Goal: Information Seeking & Learning: Learn about a topic

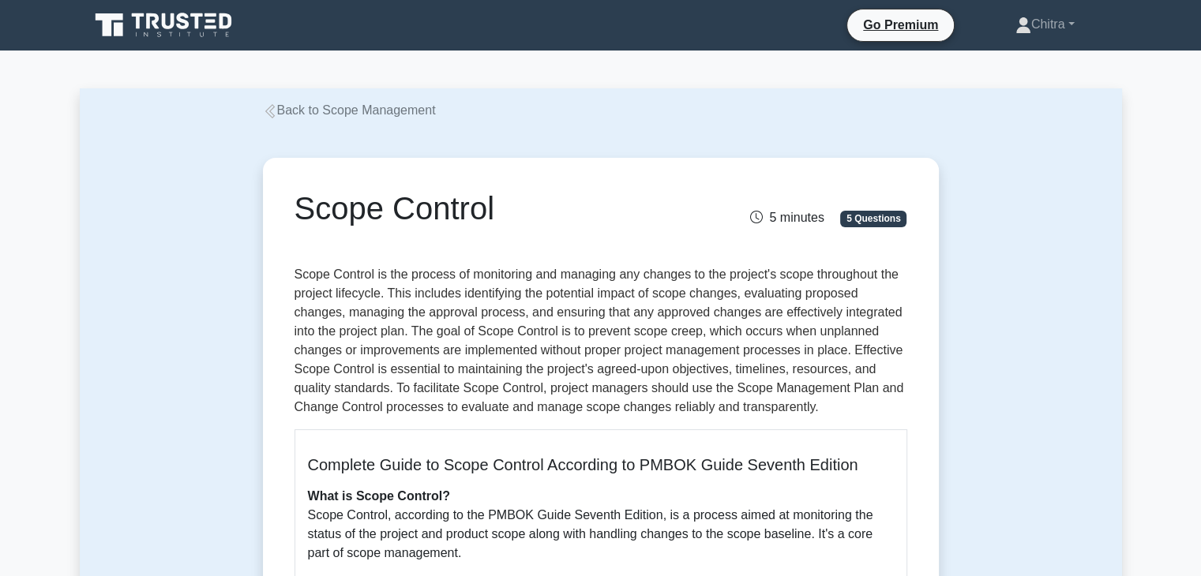
click at [685, 231] on div "Scope Control 5 minutes 5 Questions" at bounding box center [601, 221] width 613 height 63
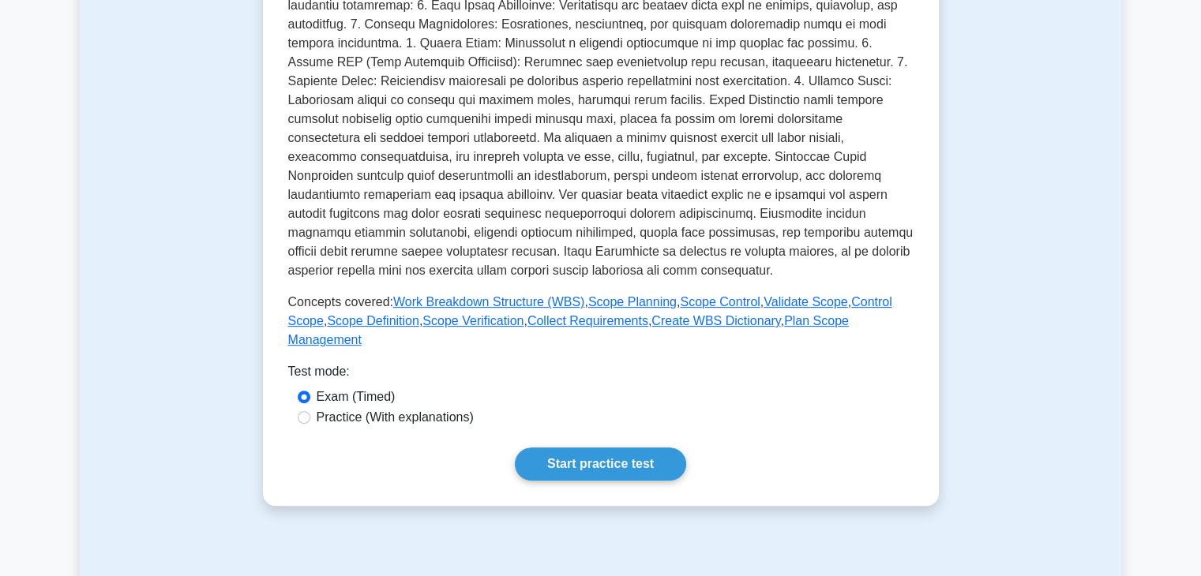
scroll to position [420, 0]
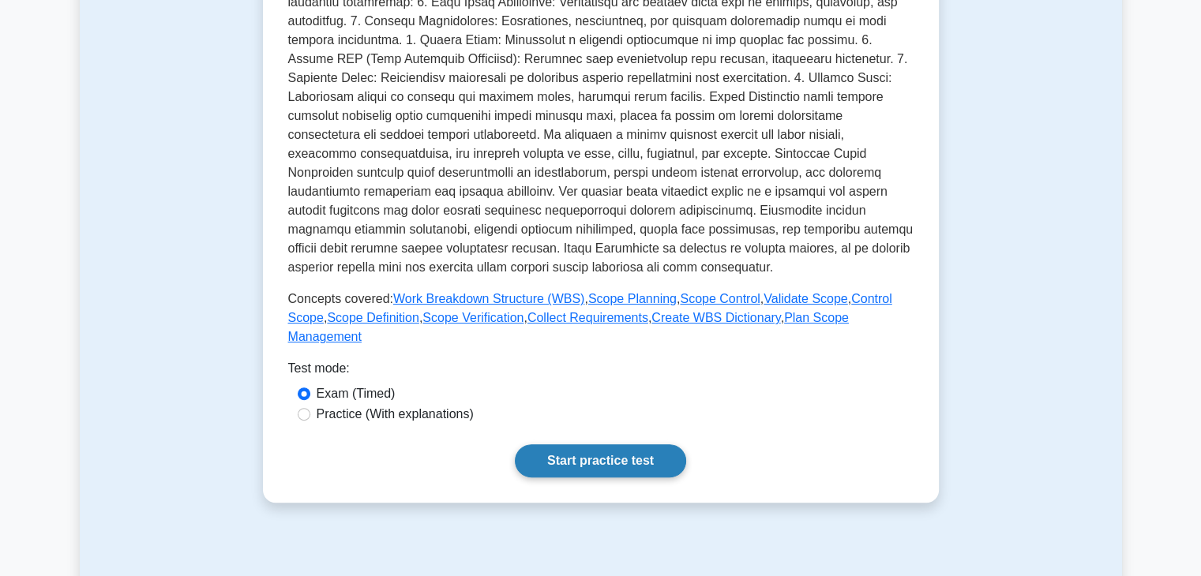
click at [575, 446] on link "Start practice test" at bounding box center [600, 461] width 171 height 33
click at [396, 405] on label "Practice (With explanations)" at bounding box center [395, 414] width 157 height 19
click at [310, 408] on input "Practice (With explanations)" at bounding box center [304, 414] width 13 height 13
radio input "true"
click at [575, 445] on link "Start practice test" at bounding box center [600, 461] width 171 height 33
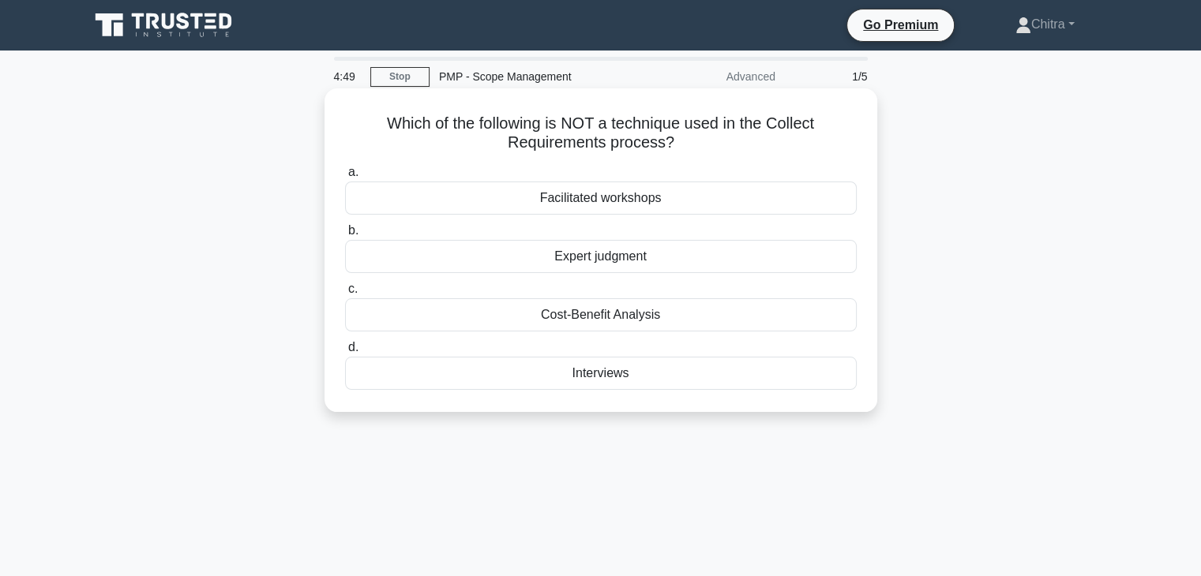
click at [677, 318] on div "Cost-Benefit Analysis" at bounding box center [601, 315] width 512 height 33
click at [345, 295] on input "c. Cost-Benefit Analysis" at bounding box center [345, 289] width 0 height 10
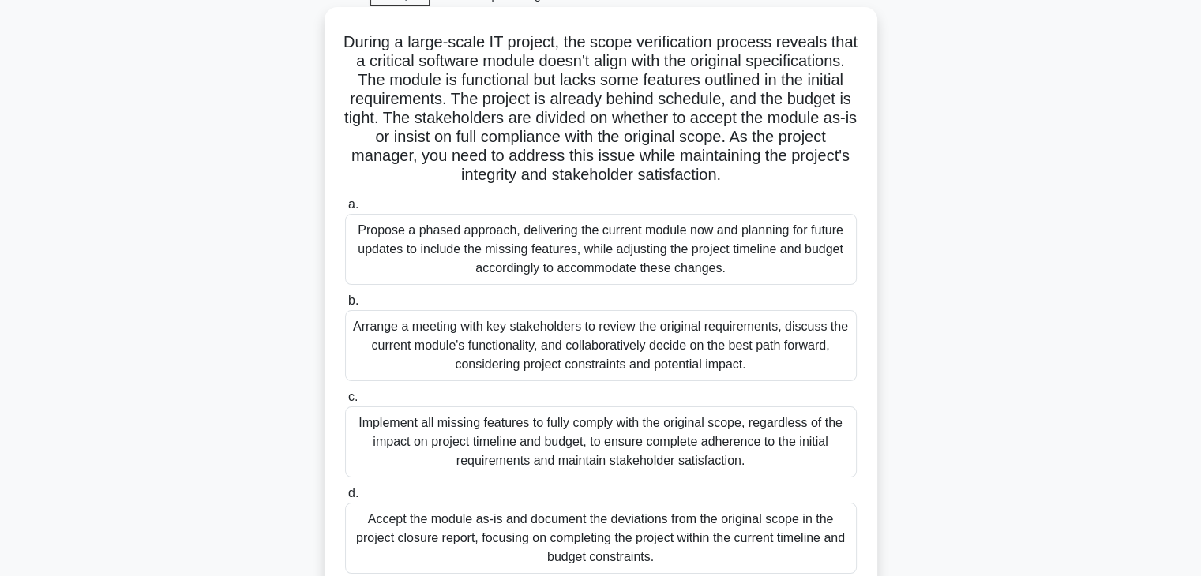
scroll to position [82, 0]
click at [700, 402] on div "a. Propose a phased approach, delivering the current module now and planning fo…" at bounding box center [601, 383] width 531 height 385
click at [566, 372] on div "Arrange a meeting with key stakeholders to review the original requirements, di…" at bounding box center [601, 345] width 512 height 71
click at [345, 306] on input "b. Arrange a meeting with key stakeholders to review the original requirements,…" at bounding box center [345, 300] width 0 height 10
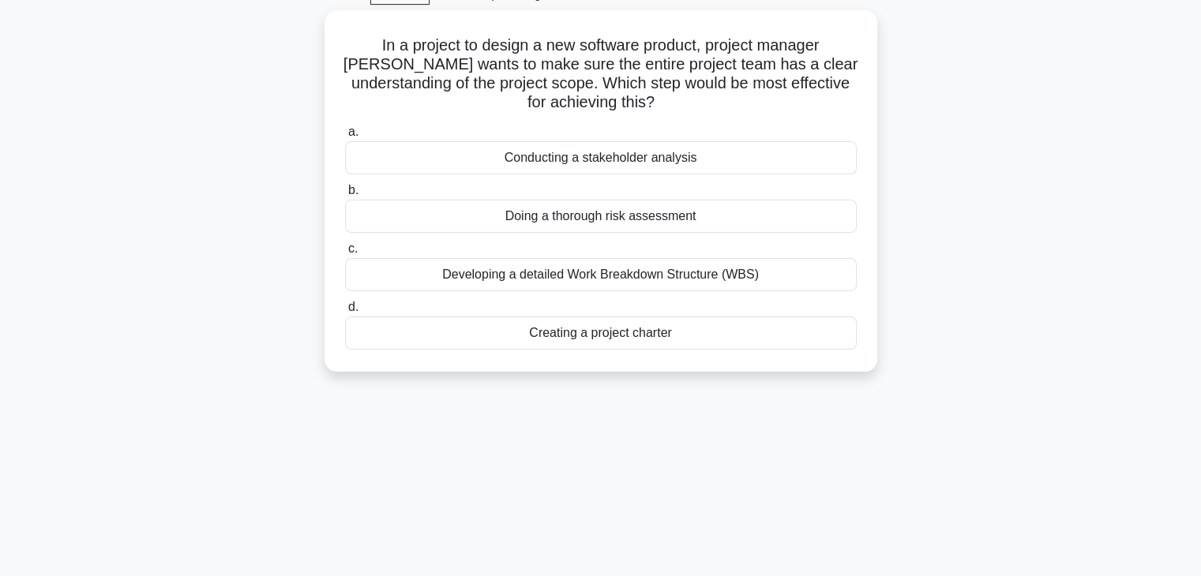
scroll to position [0, 0]
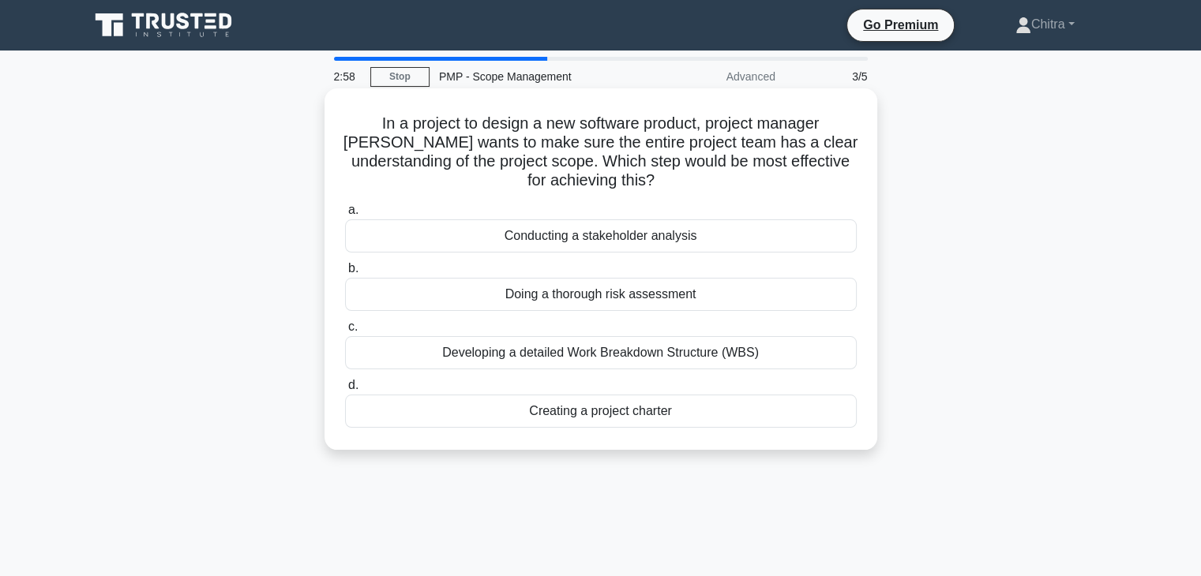
click at [669, 364] on div "Developing a detailed Work Breakdown Structure (WBS)" at bounding box center [601, 352] width 512 height 33
click at [345, 332] on input "c. Developing a detailed Work Breakdown Structure (WBS)" at bounding box center [345, 327] width 0 height 10
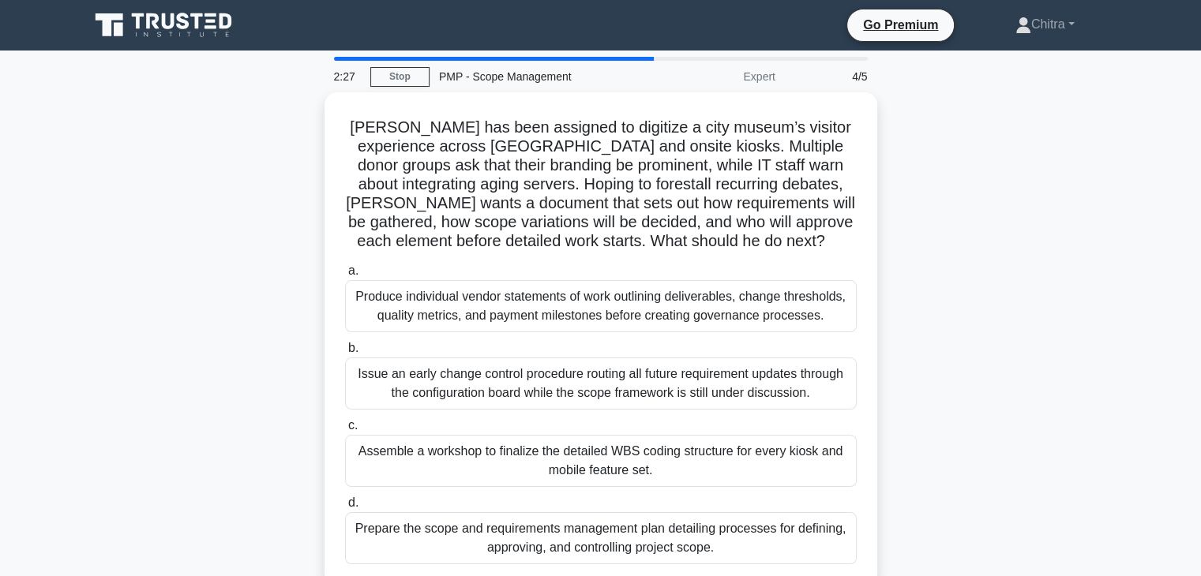
click at [1183, 346] on main "2:27 Stop PMP - Scope Management Expert 4/5 Rahul has been assigned to digitize…" at bounding box center [600, 452] width 1201 height 802
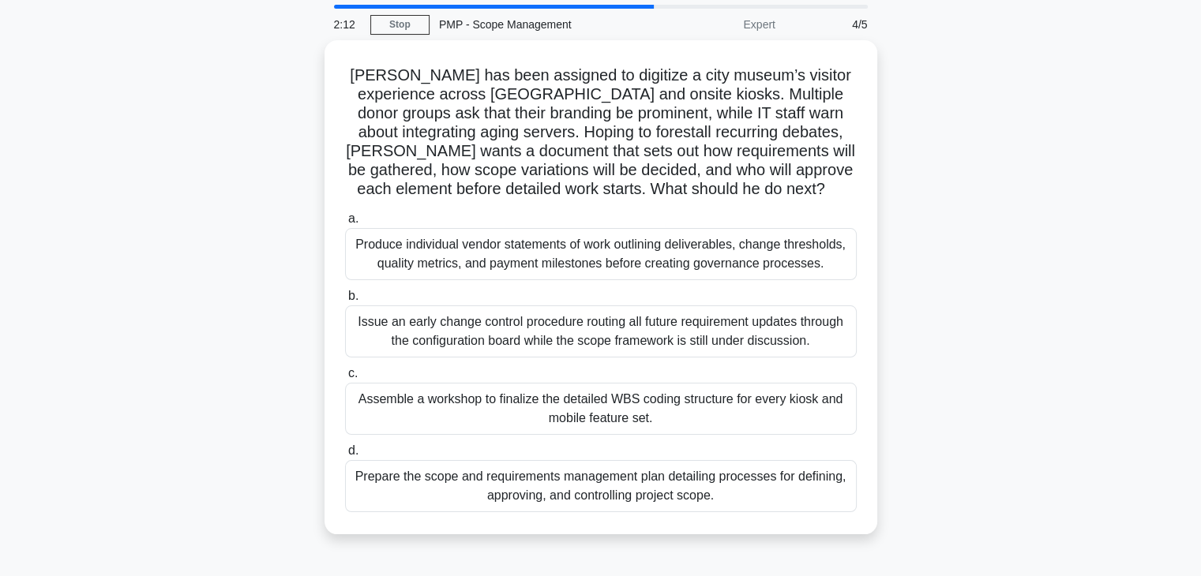
scroll to position [60, 0]
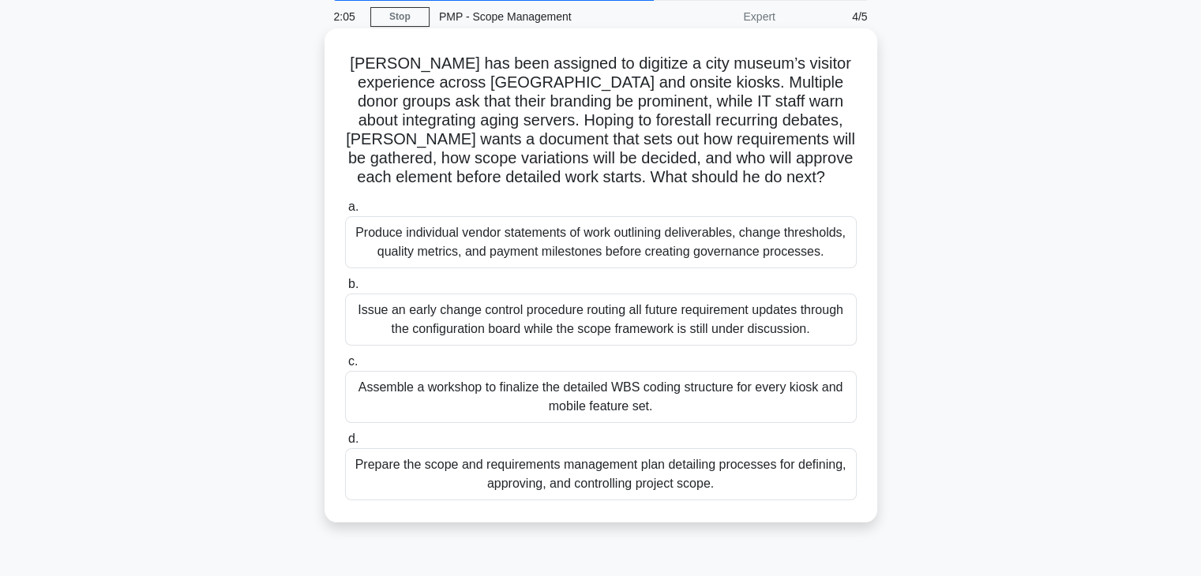
click at [652, 411] on div "Assemble a workshop to finalize the detailed WBS coding structure for every kio…" at bounding box center [601, 397] width 512 height 52
click at [345, 367] on input "c. Assemble a workshop to finalize the detailed WBS coding structure for every …" at bounding box center [345, 362] width 0 height 10
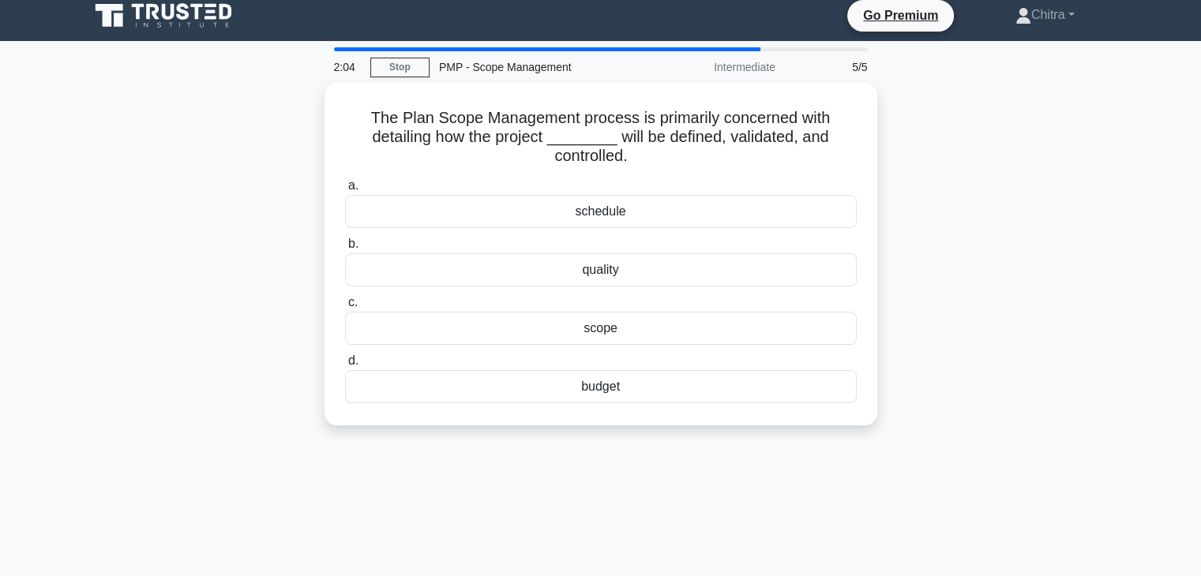
scroll to position [0, 0]
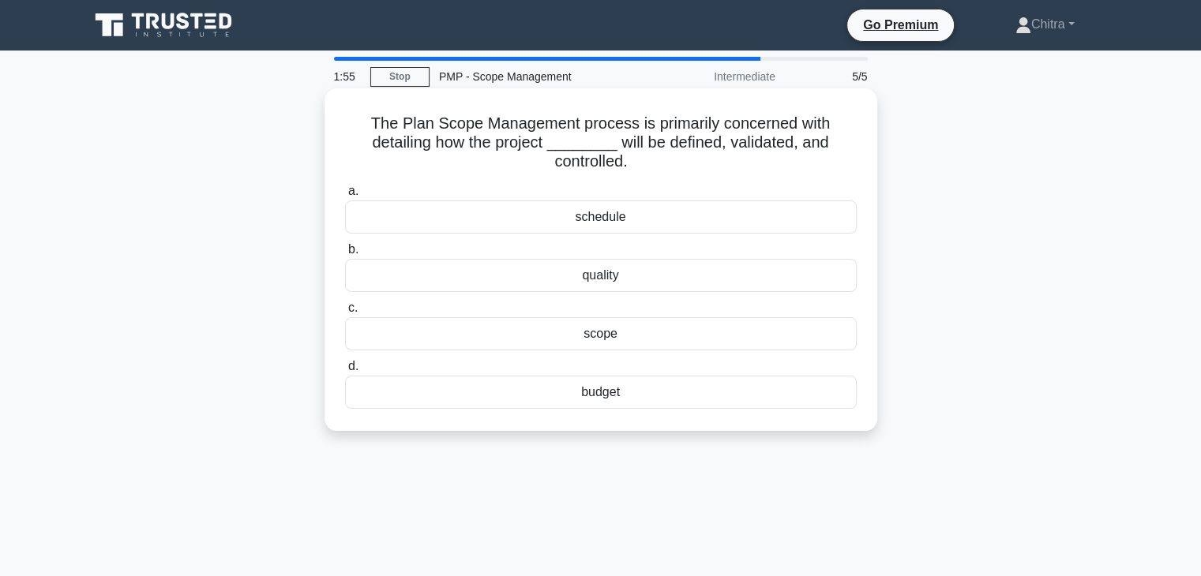
click at [621, 337] on div "scope" at bounding box center [601, 333] width 512 height 33
click at [345, 314] on input "c. scope" at bounding box center [345, 308] width 0 height 10
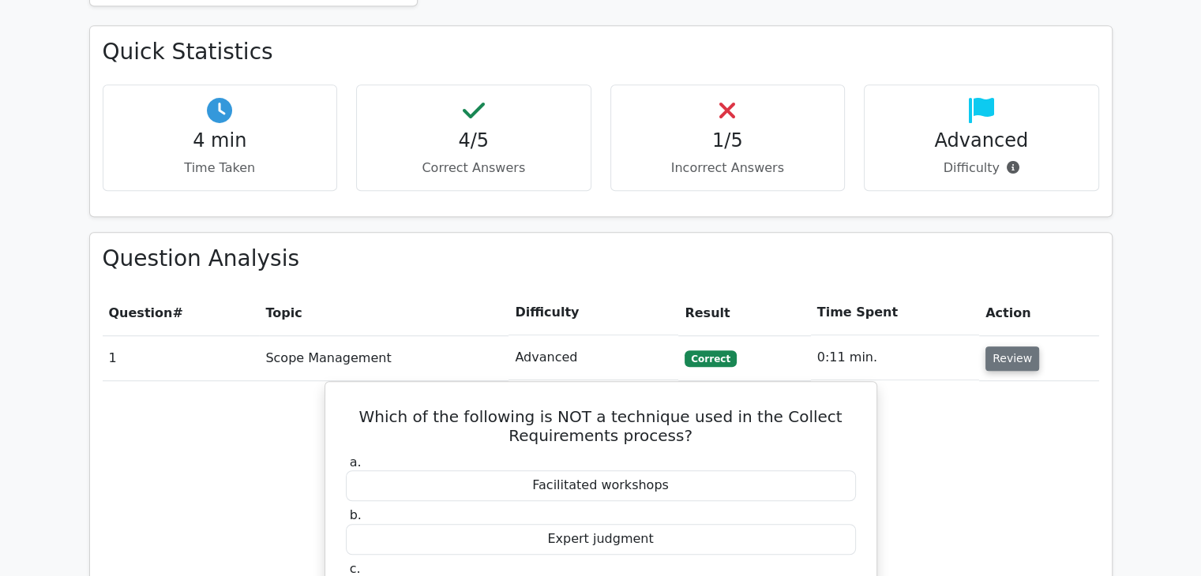
scroll to position [908, 0]
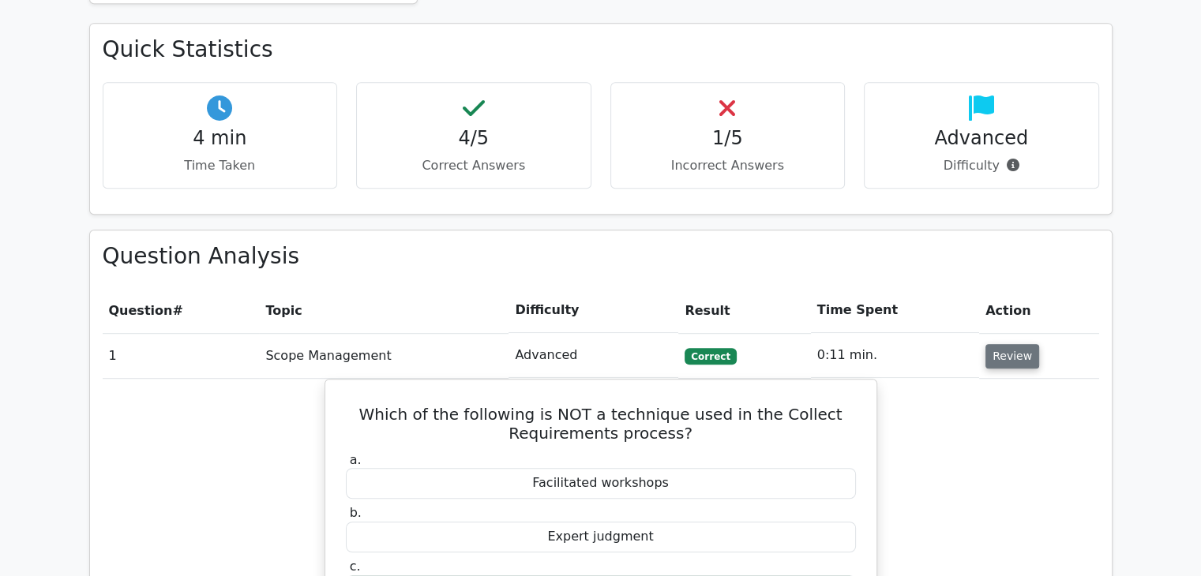
click at [1017, 344] on button "Review" at bounding box center [1013, 356] width 54 height 24
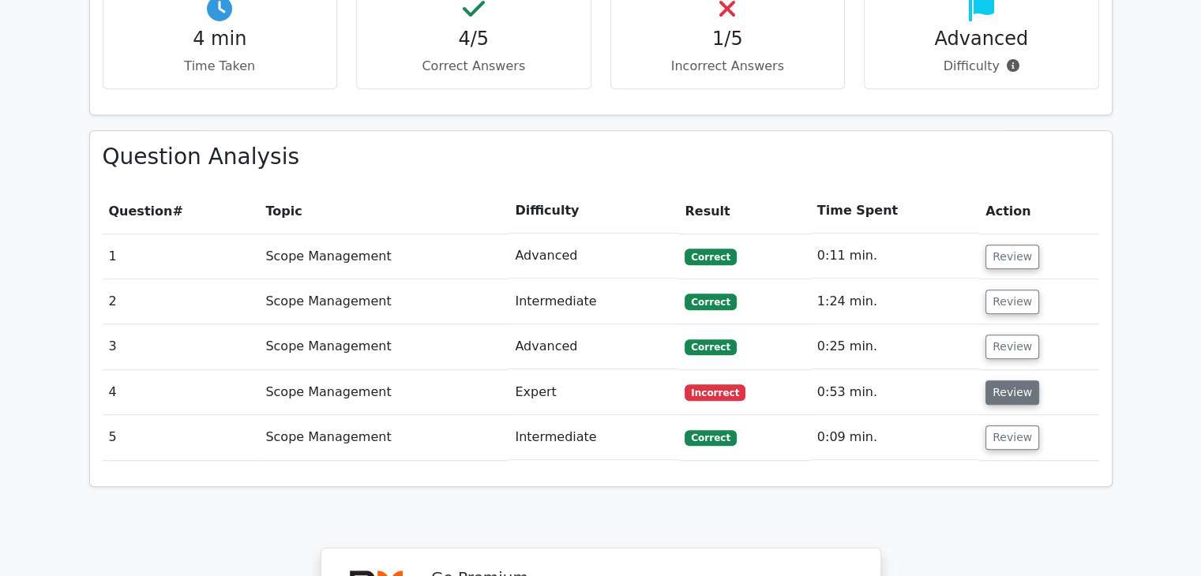
scroll to position [1009, 0]
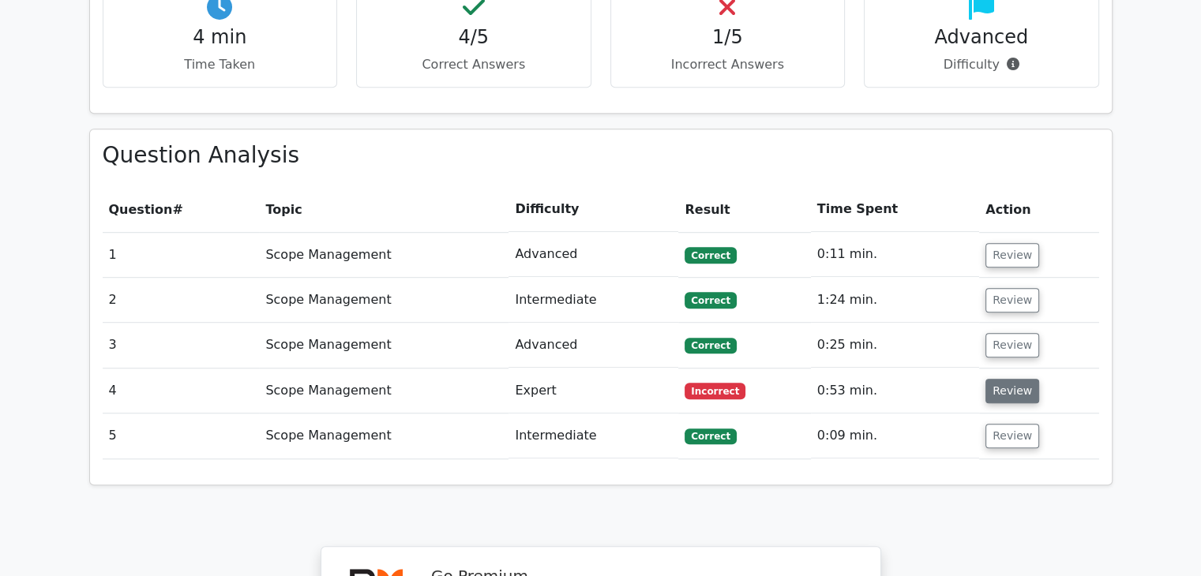
click at [1016, 379] on button "Review" at bounding box center [1013, 391] width 54 height 24
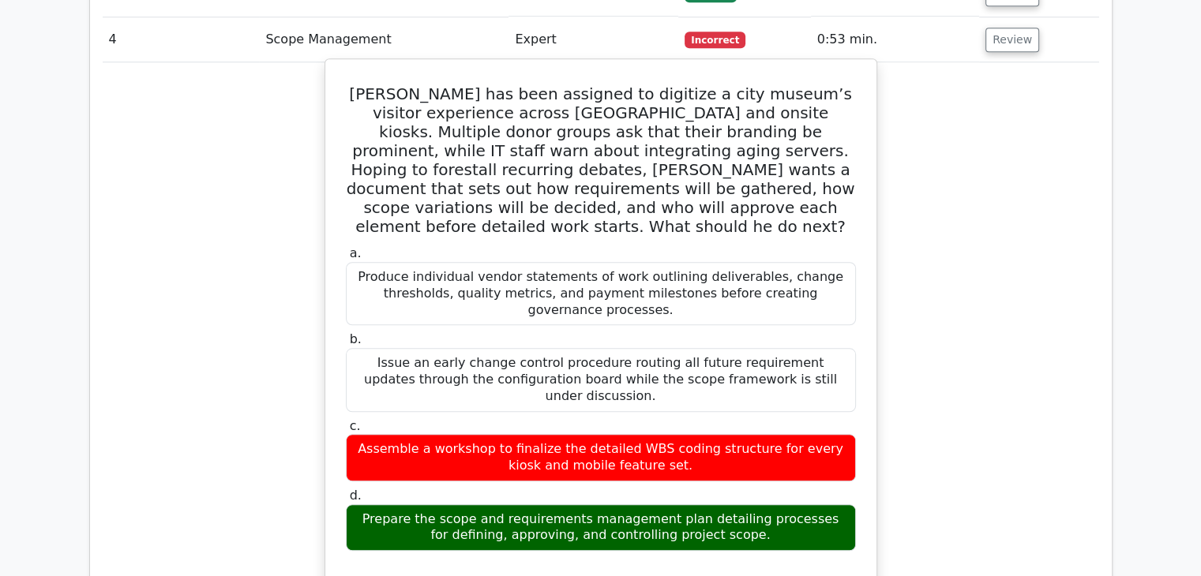
scroll to position [1361, 0]
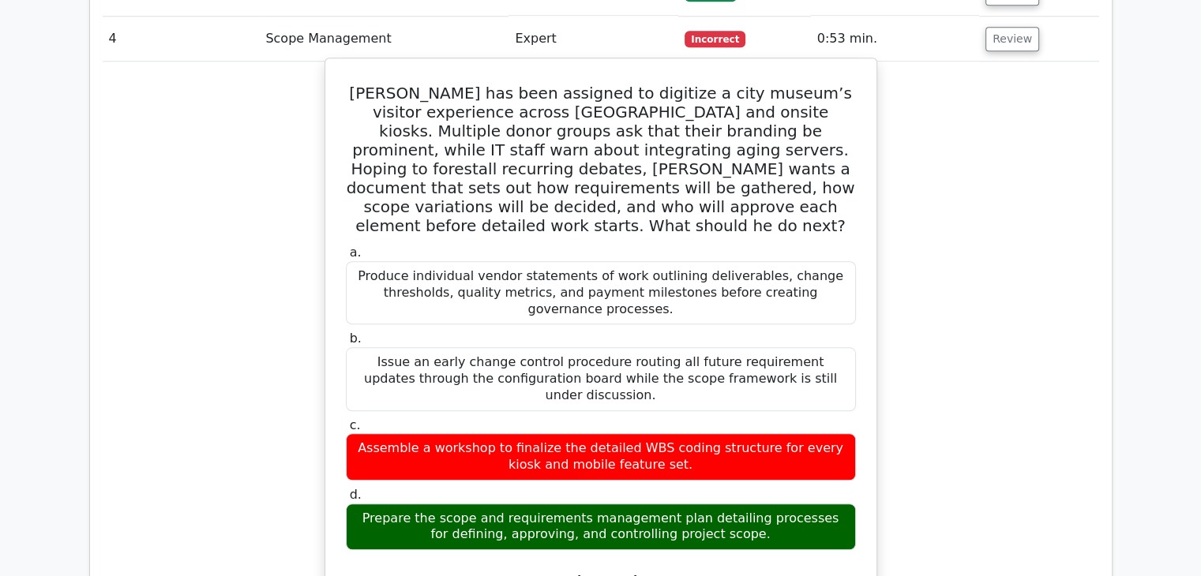
click at [714, 136] on h5 "Rahul has been assigned to digitize a city museum’s visitor experience across m…" at bounding box center [600, 160] width 513 height 152
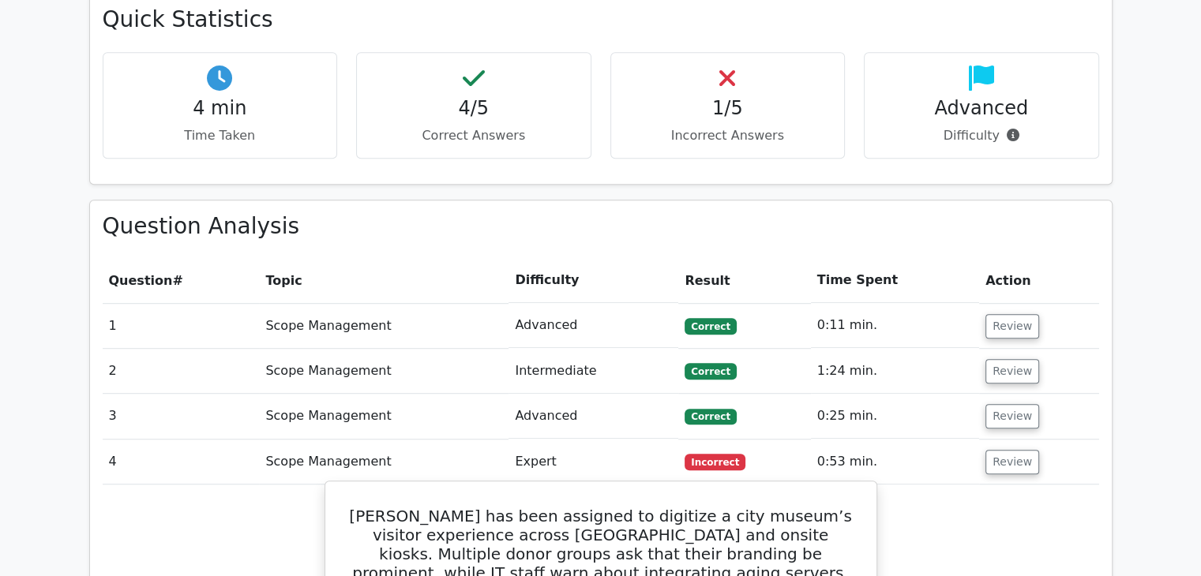
scroll to position [937, 0]
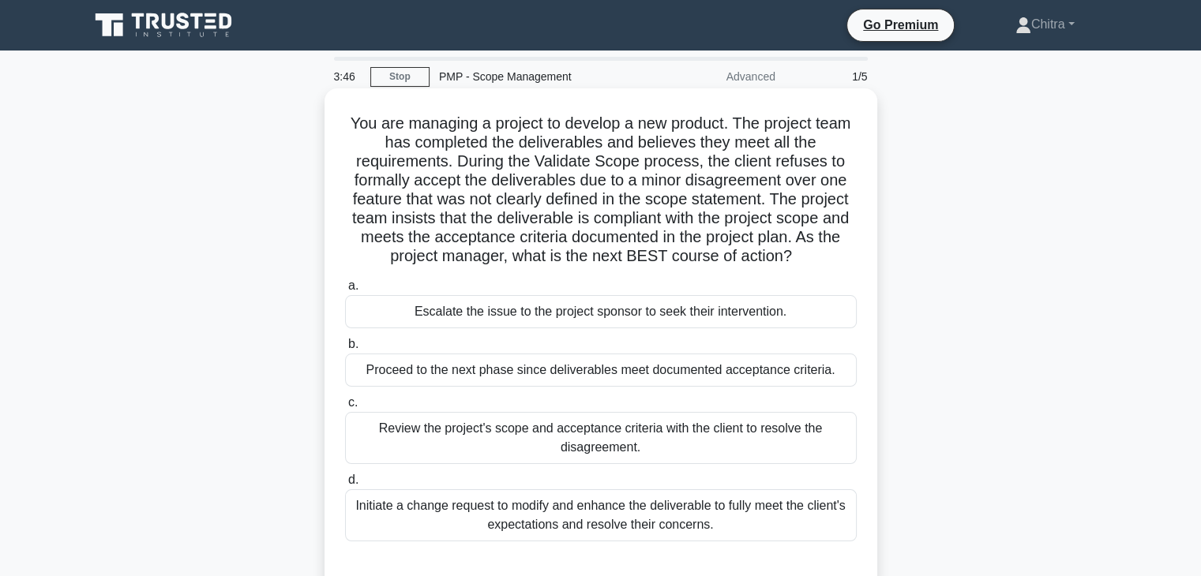
click at [698, 426] on div "Review the project's scope and acceptance criteria with the client to resolve t…" at bounding box center [601, 438] width 512 height 52
click at [345, 408] on input "c. Review the project's scope and acceptance criteria with the client to resolv…" at bounding box center [345, 403] width 0 height 10
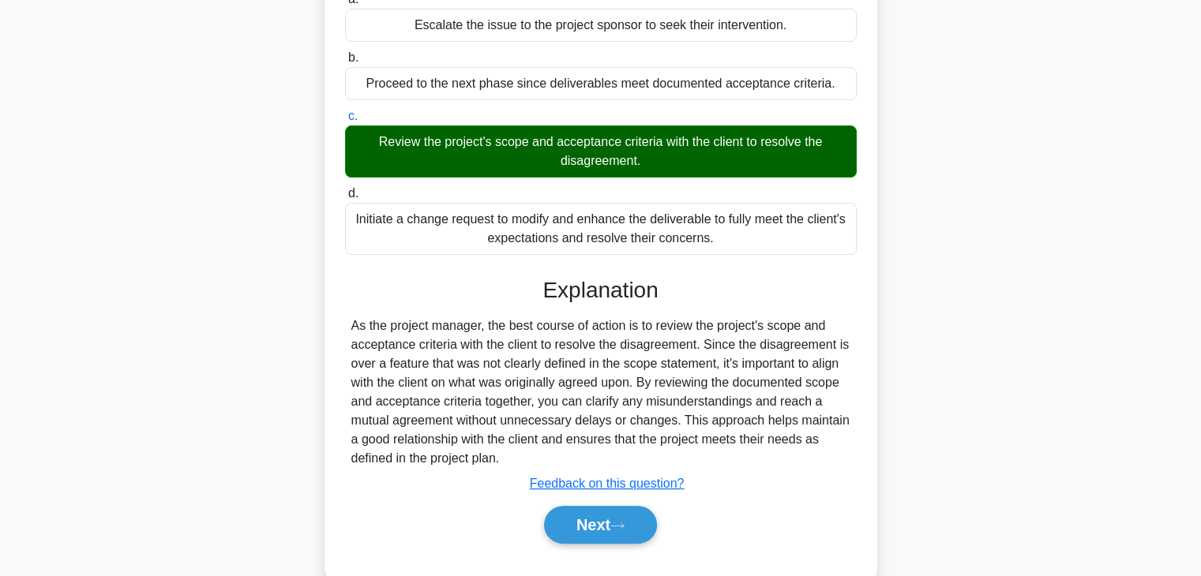
scroll to position [321, 0]
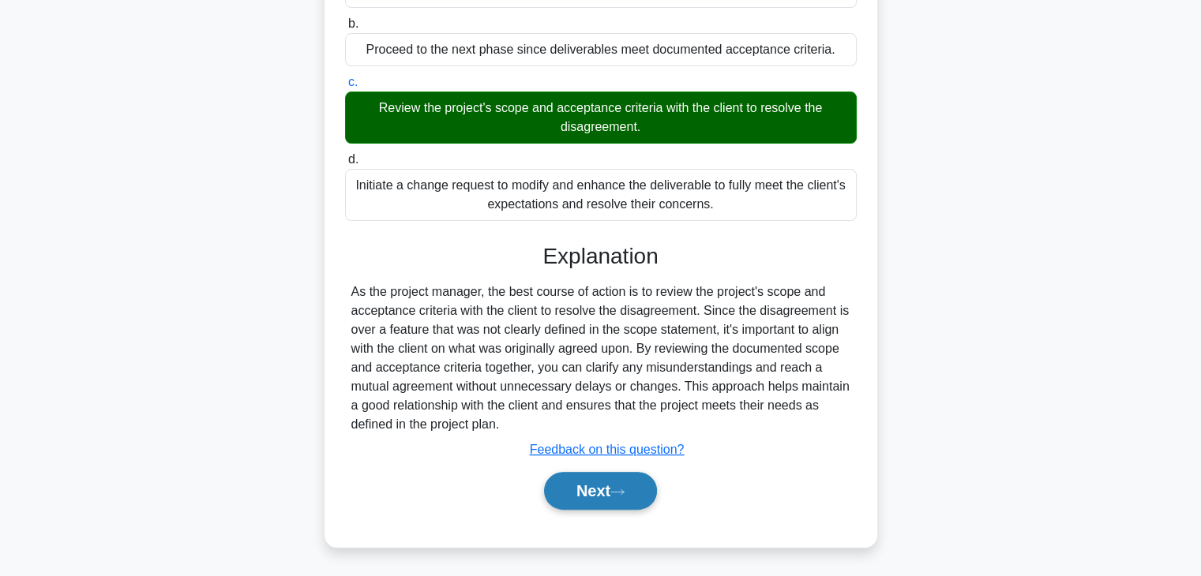
click at [566, 495] on button "Next" at bounding box center [600, 491] width 113 height 38
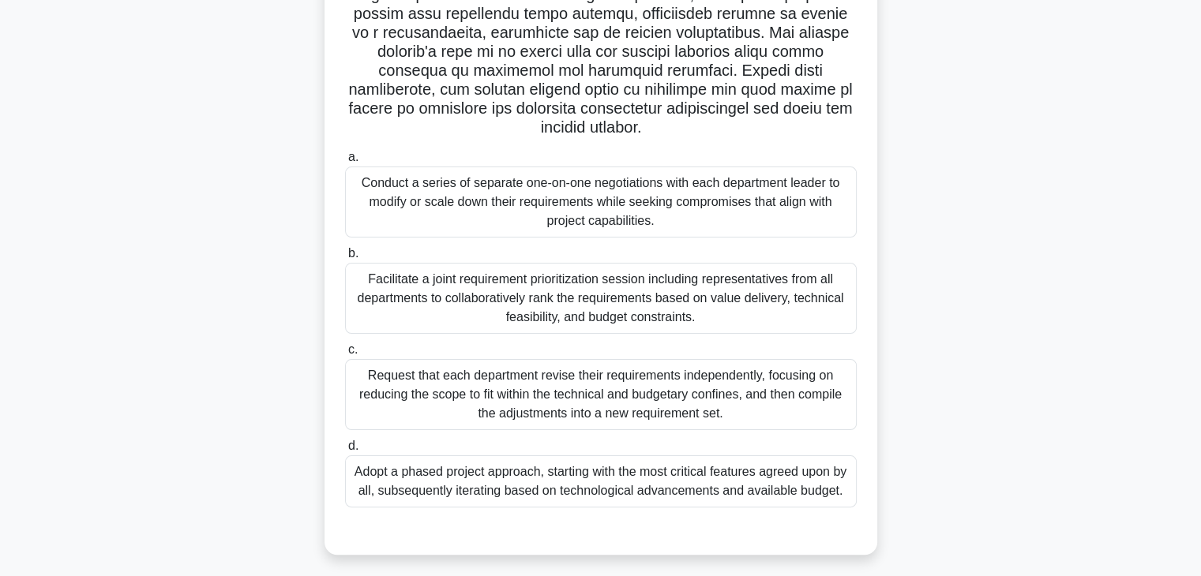
scroll to position [288, 0]
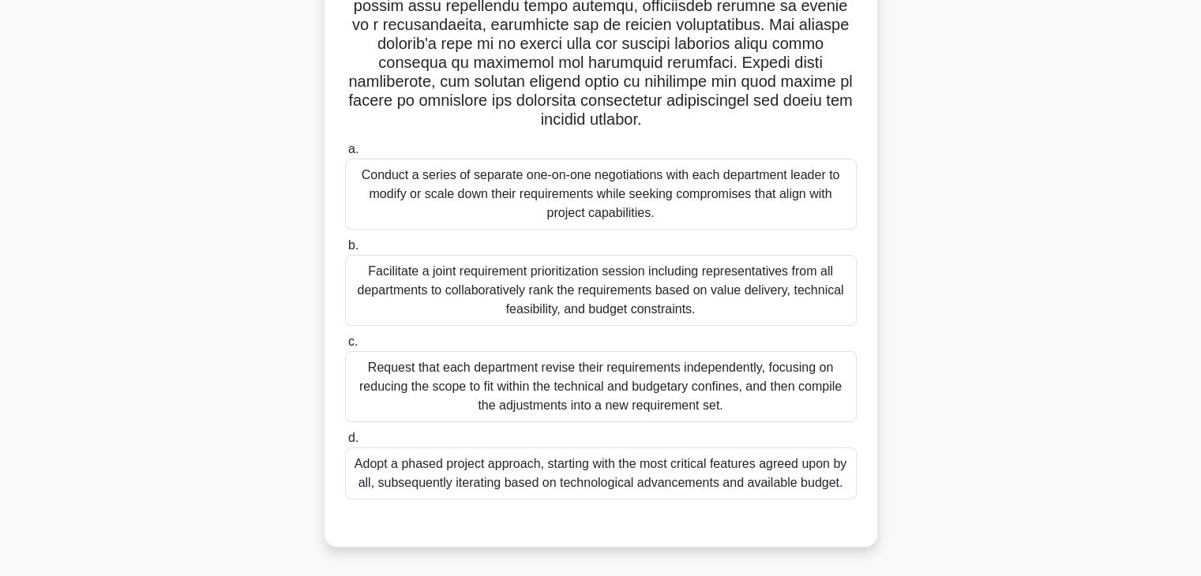
click at [654, 268] on div "Facilitate a joint requirement prioritization session including representatives…" at bounding box center [601, 290] width 512 height 71
click at [345, 251] on input "b. Facilitate a joint requirement prioritization session including representati…" at bounding box center [345, 246] width 0 height 10
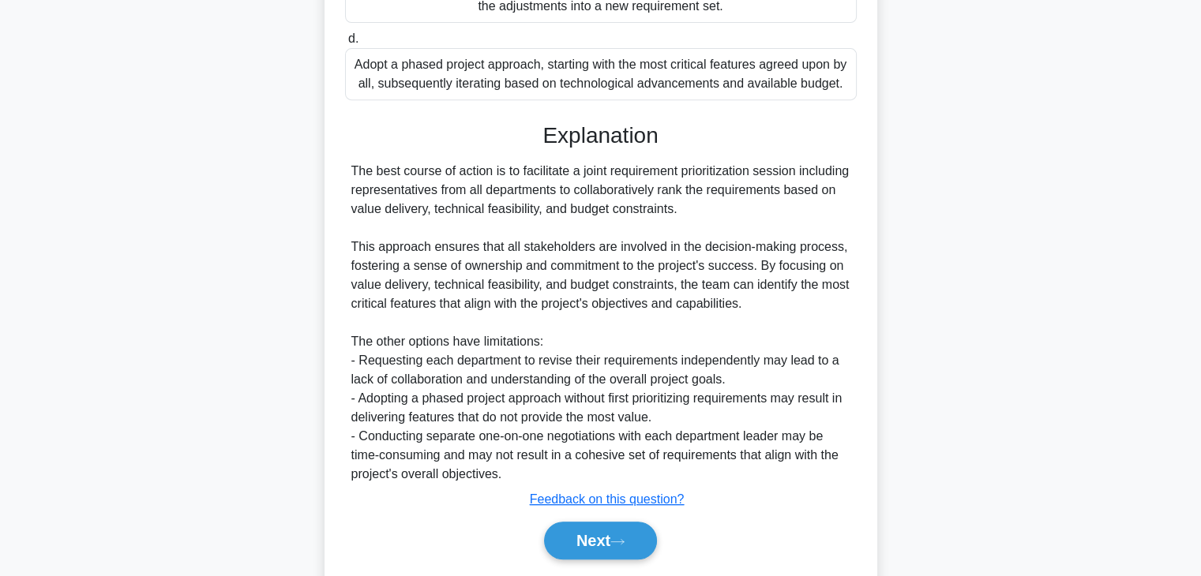
scroll to position [698, 0]
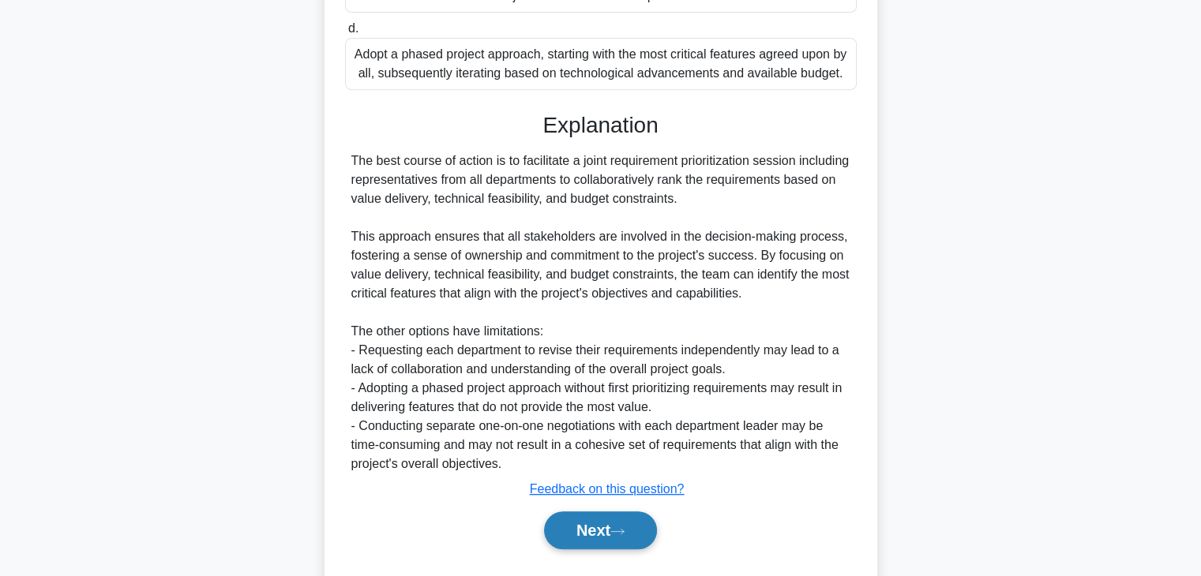
click at [614, 531] on button "Next" at bounding box center [600, 531] width 113 height 38
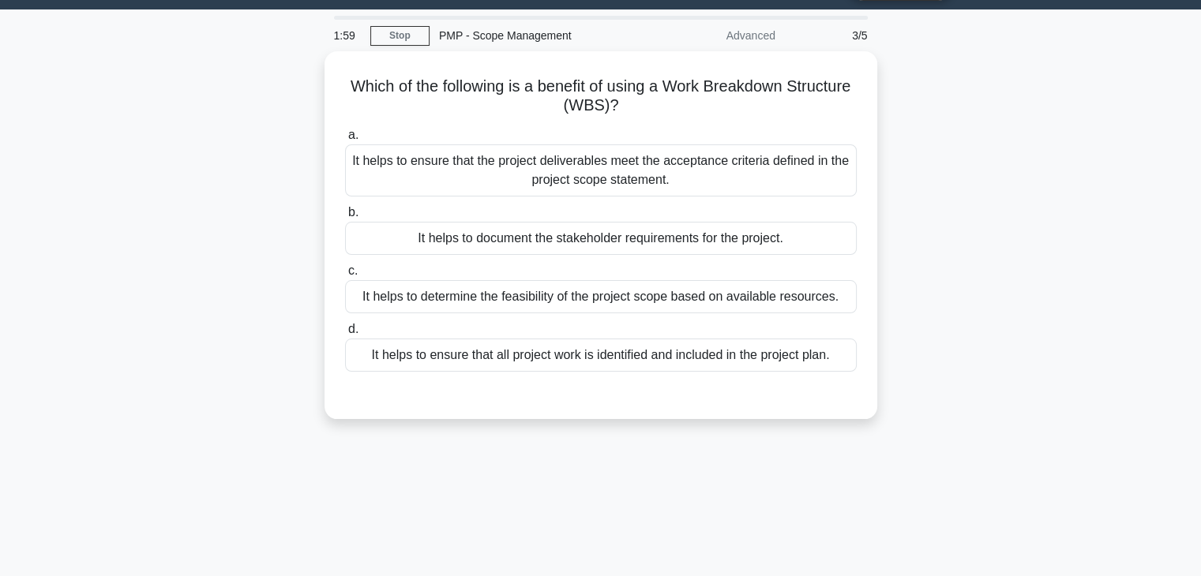
scroll to position [0, 0]
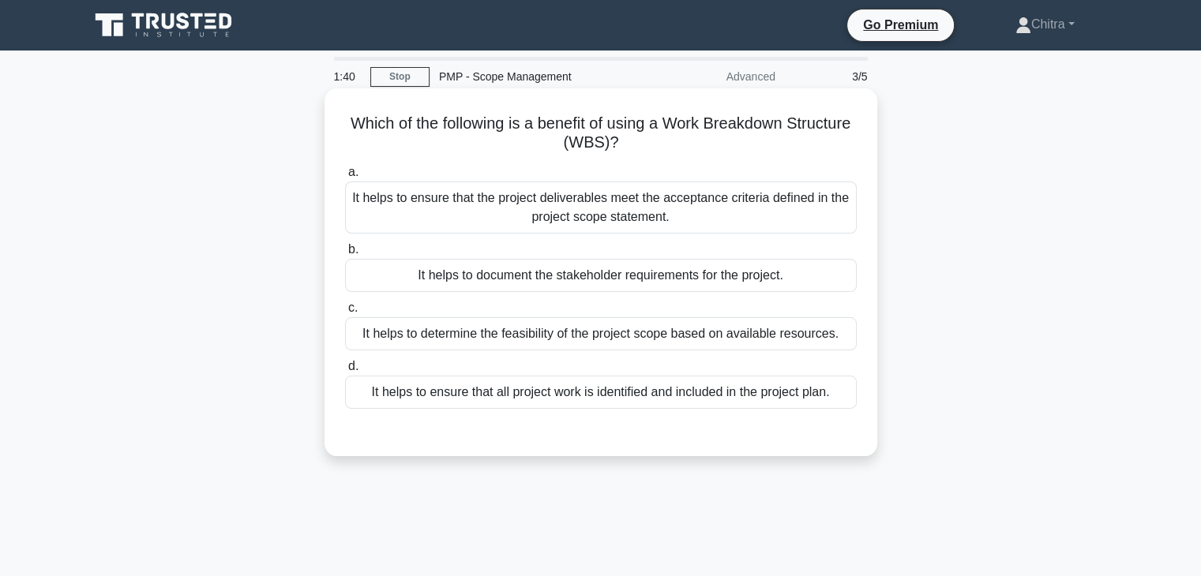
click at [718, 400] on div "It helps to ensure that all project work is identified and included in the proj…" at bounding box center [601, 392] width 512 height 33
click at [345, 372] on input "d. It helps to ensure that all project work is identified and included in the p…" at bounding box center [345, 367] width 0 height 10
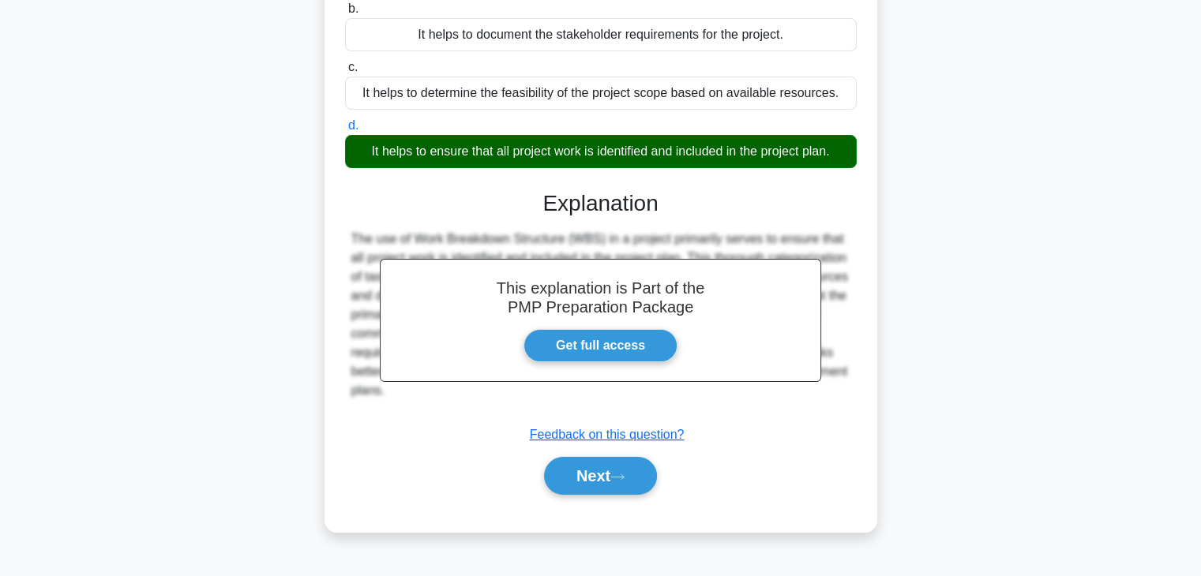
scroll to position [277, 0]
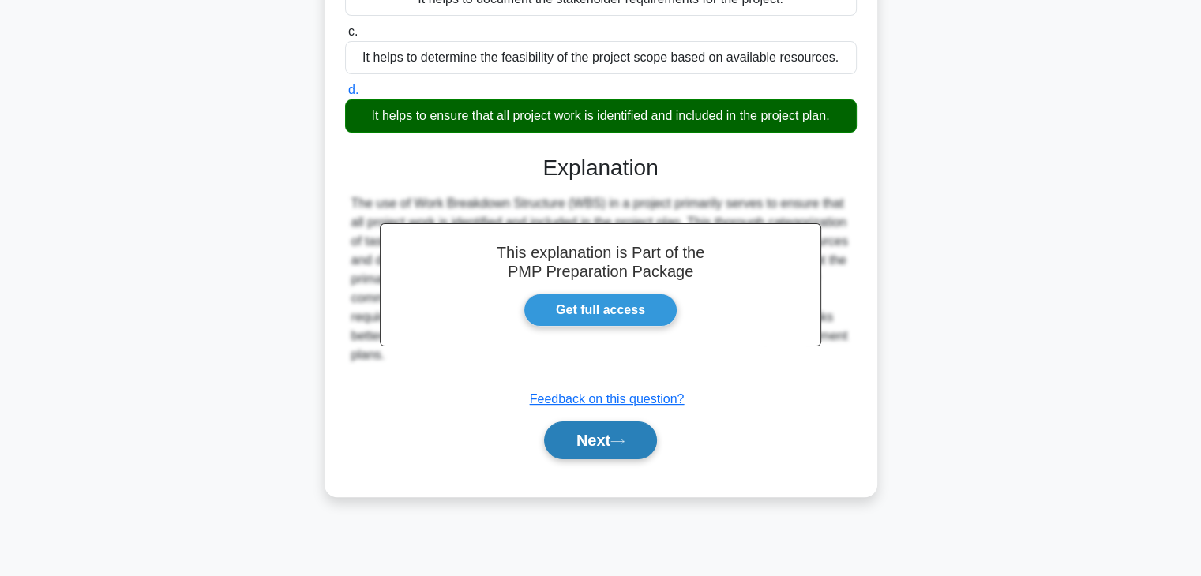
click at [610, 427] on button "Next" at bounding box center [600, 441] width 113 height 38
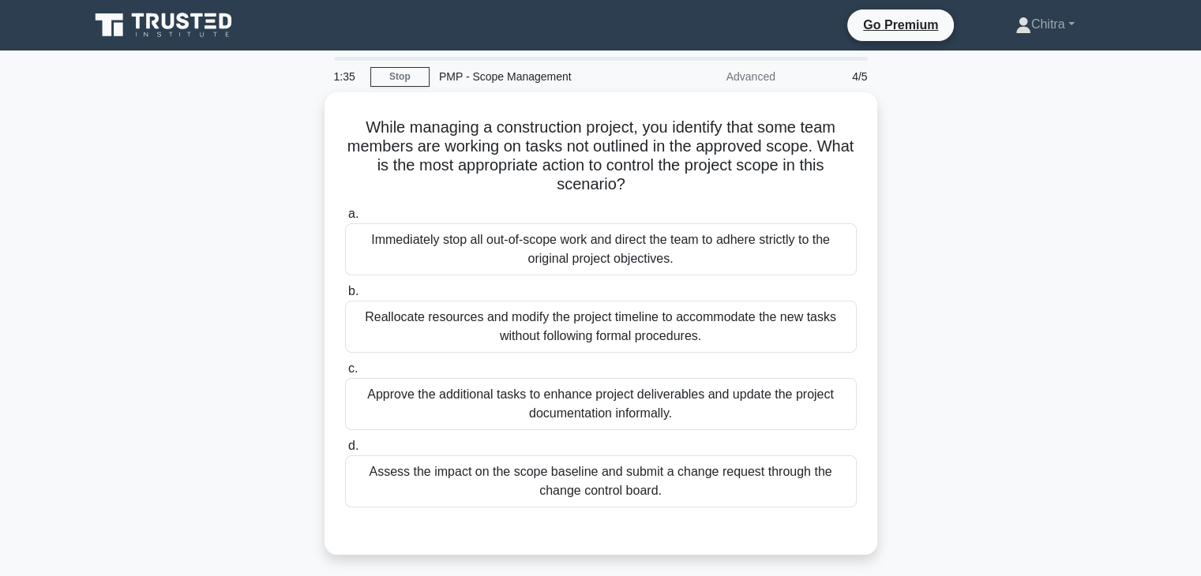
scroll to position [0, 0]
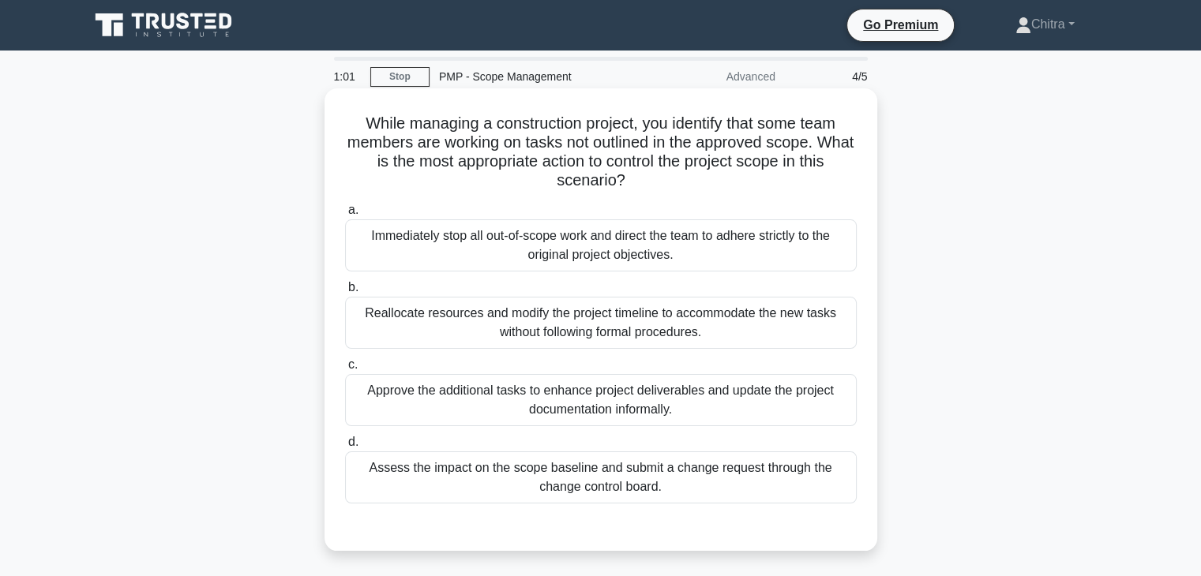
click at [539, 256] on div "Immediately stop all out-of-scope work and direct the team to adhere strictly t…" at bounding box center [601, 246] width 512 height 52
click at [345, 216] on input "a. Immediately stop all out-of-scope work and direct the team to adhere strictl…" at bounding box center [345, 210] width 0 height 10
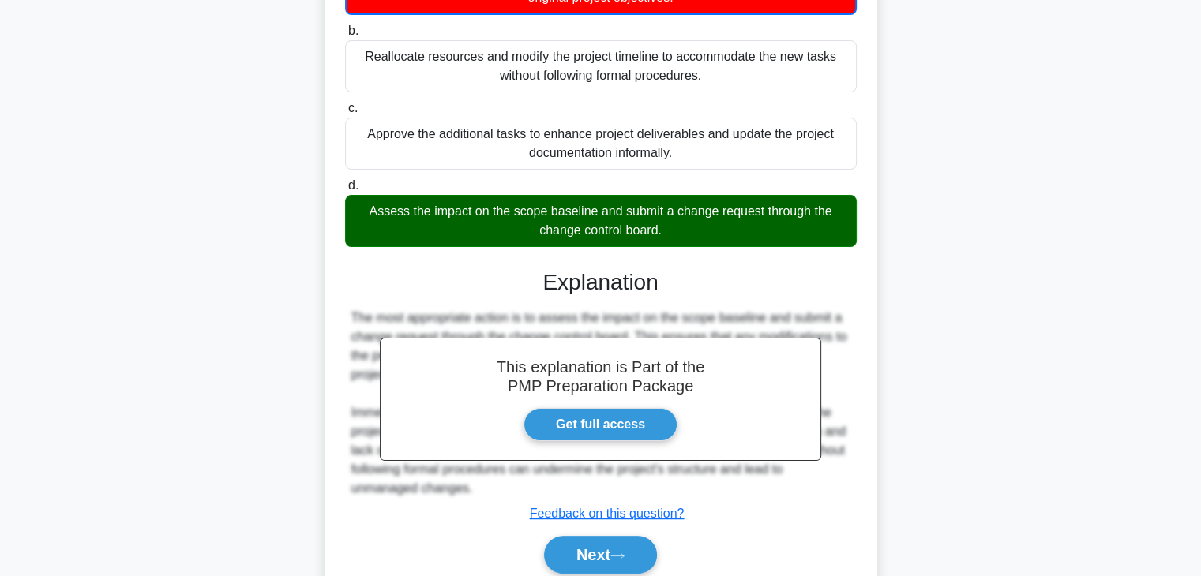
scroll to position [322, 0]
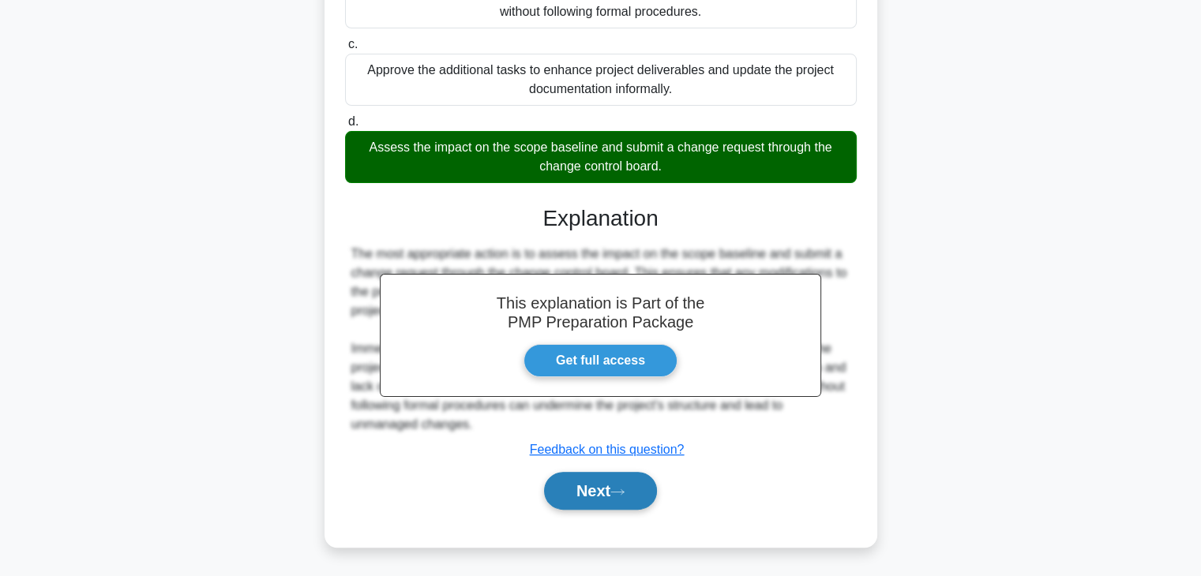
click at [601, 495] on button "Next" at bounding box center [600, 491] width 113 height 38
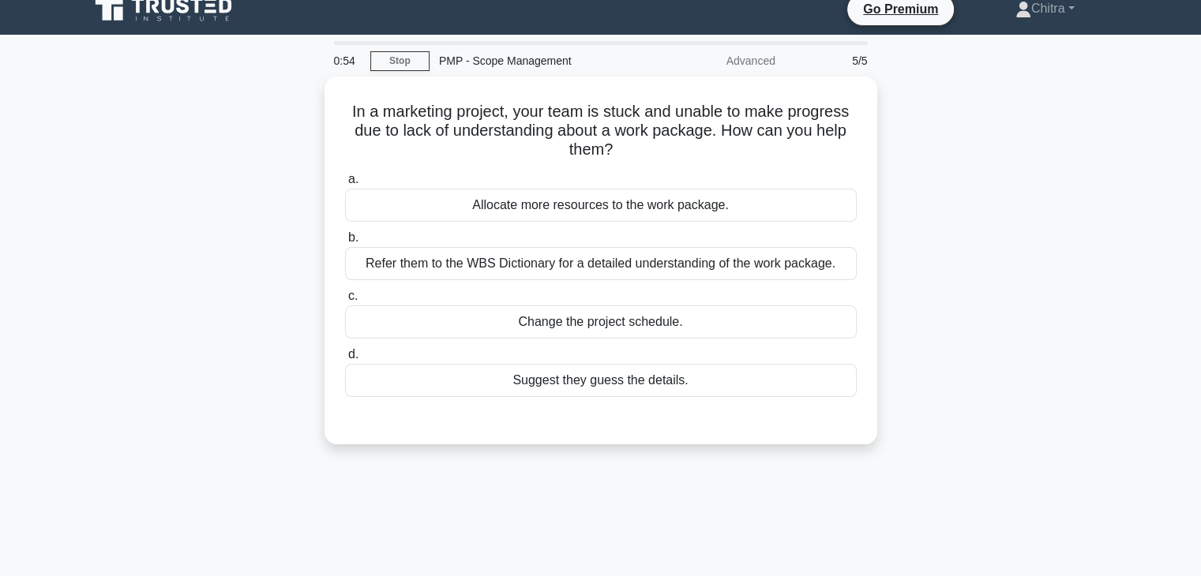
scroll to position [5, 0]
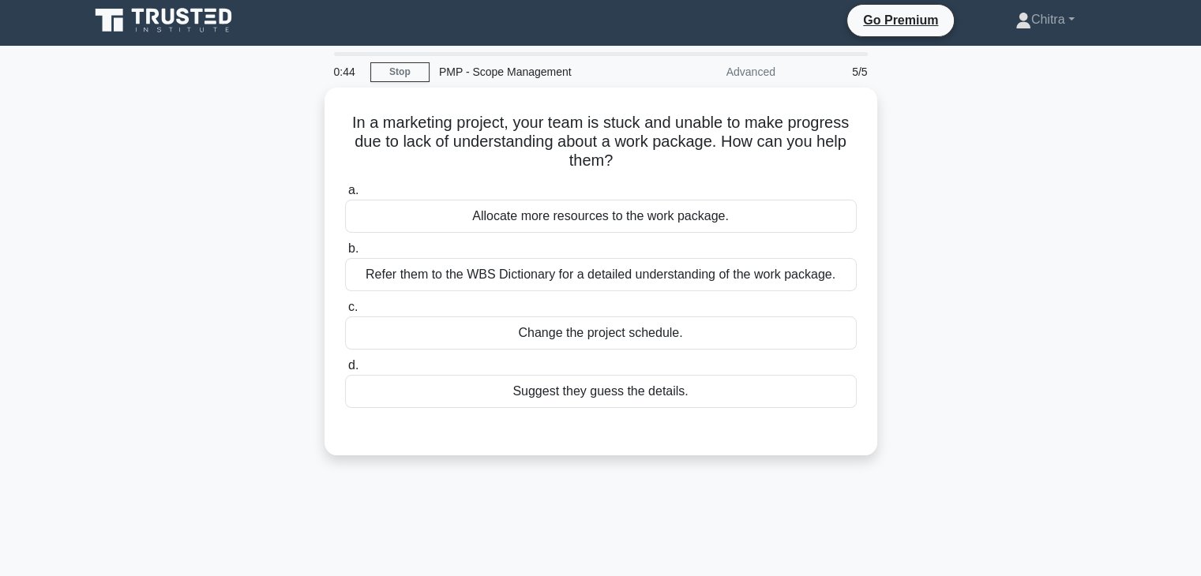
click at [1007, 219] on div "In a marketing project, your team is stuck and unable to make progress due to l…" at bounding box center [601, 281] width 1042 height 387
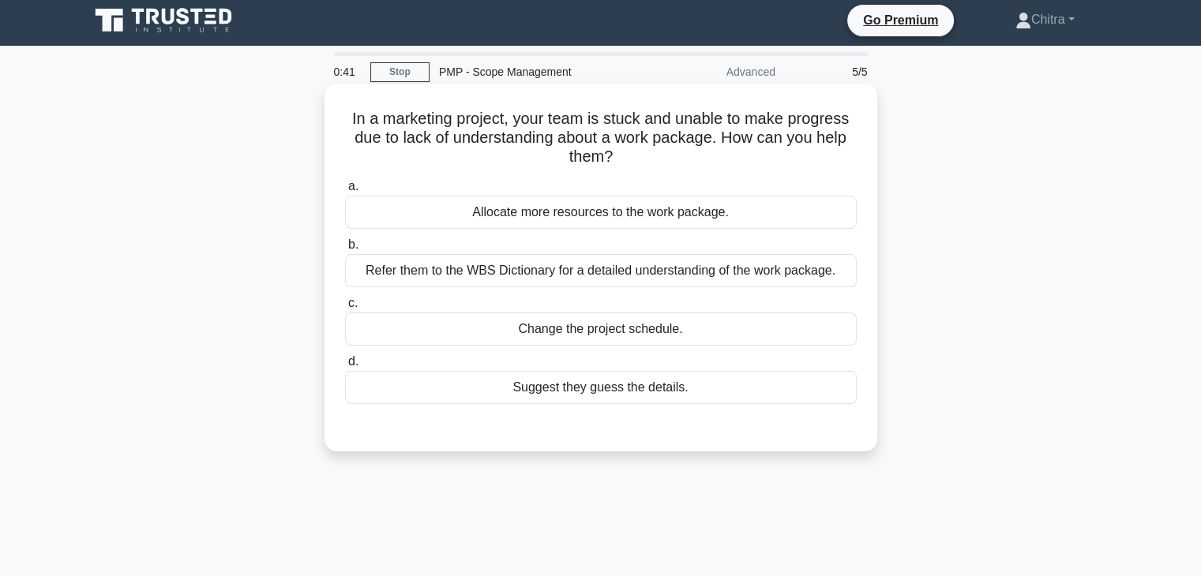
click at [768, 275] on div "Refer them to the WBS Dictionary for a detailed understanding of the work packa…" at bounding box center [601, 270] width 512 height 33
click at [345, 250] on input "b. Refer them to the WBS Dictionary for a detailed understanding of the work pa…" at bounding box center [345, 245] width 0 height 10
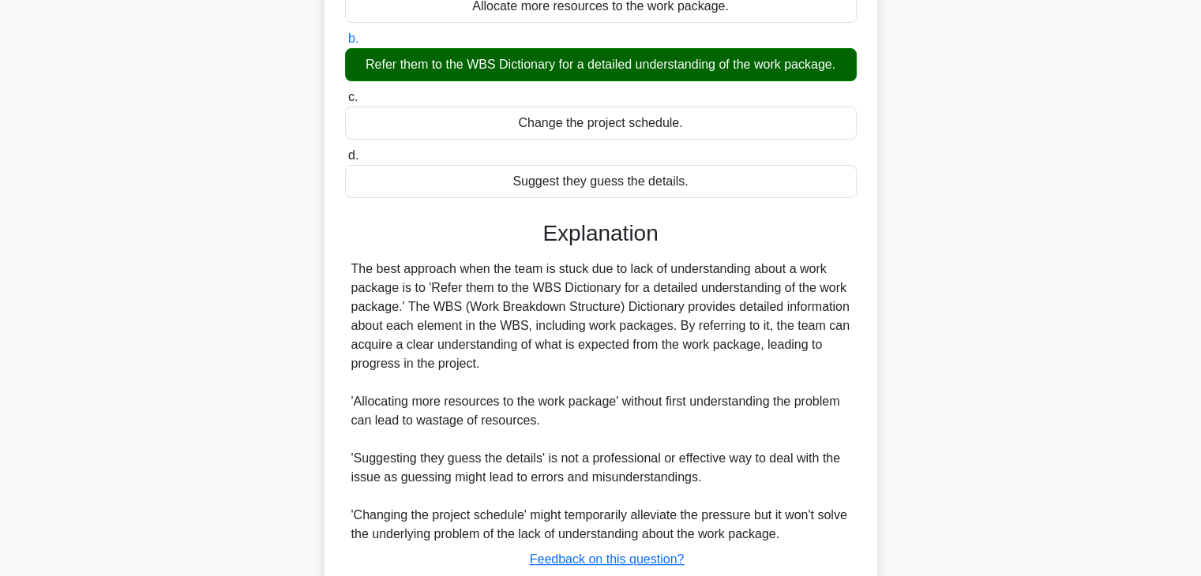
scroll to position [321, 0]
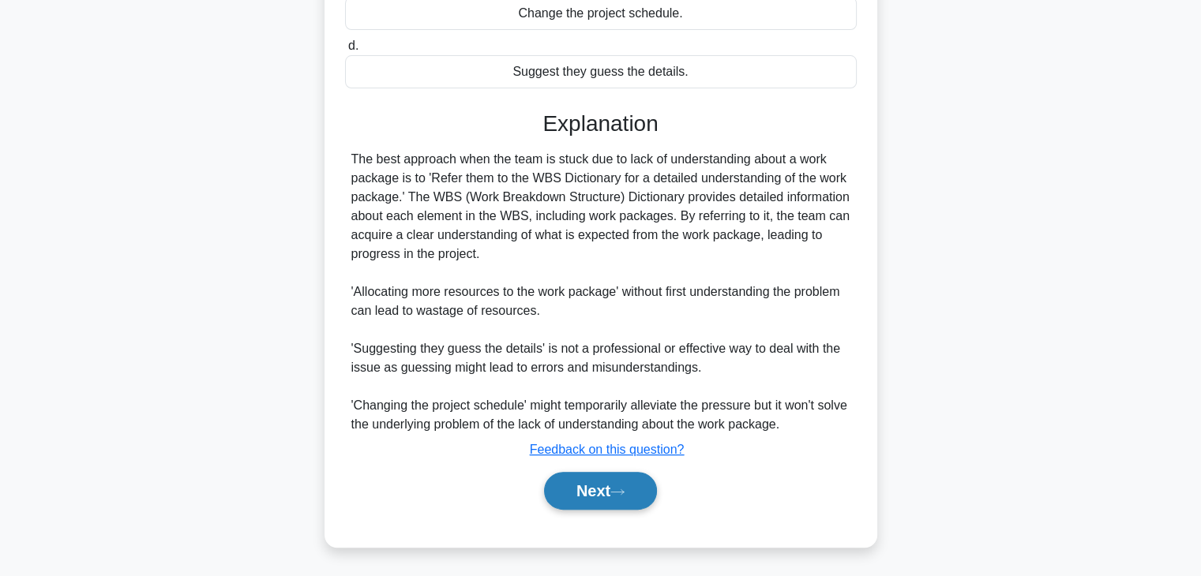
click at [603, 492] on button "Next" at bounding box center [600, 491] width 113 height 38
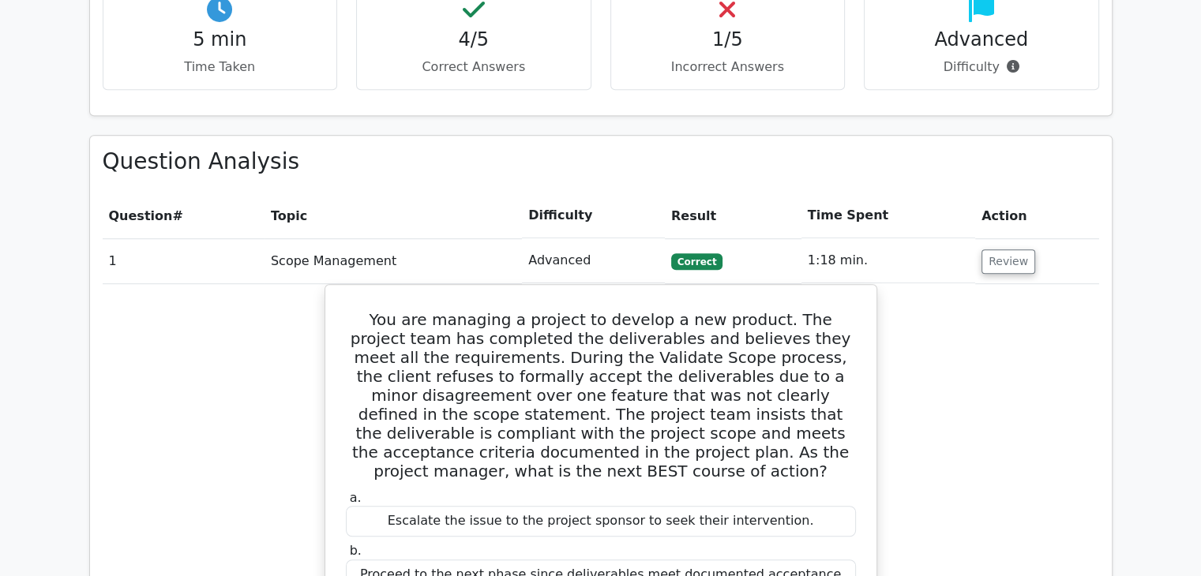
scroll to position [1032, 0]
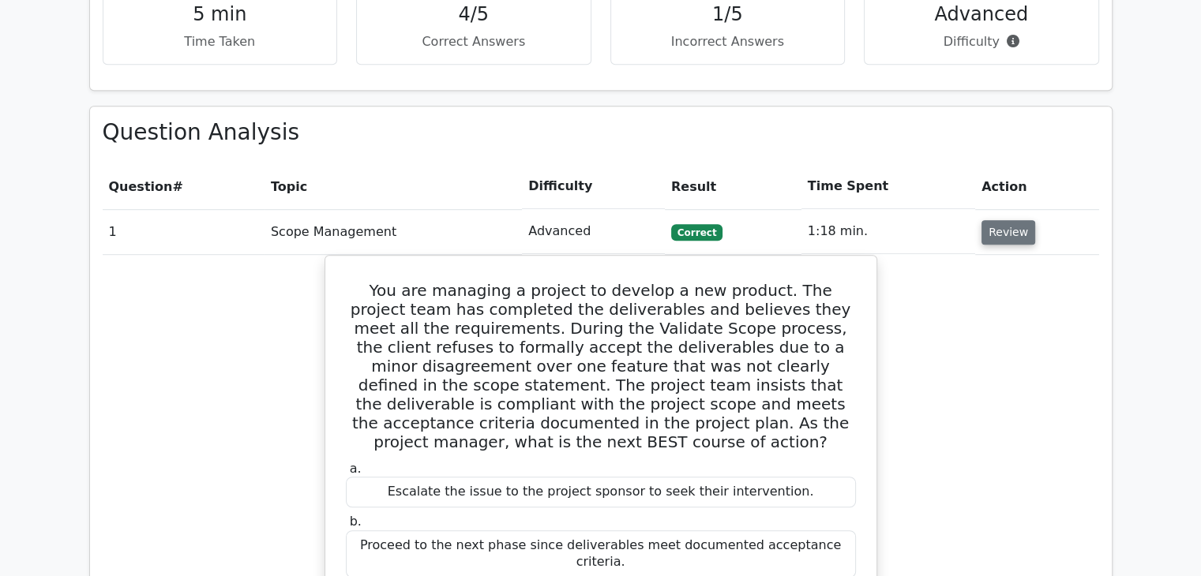
click at [1002, 220] on button "Review" at bounding box center [1009, 232] width 54 height 24
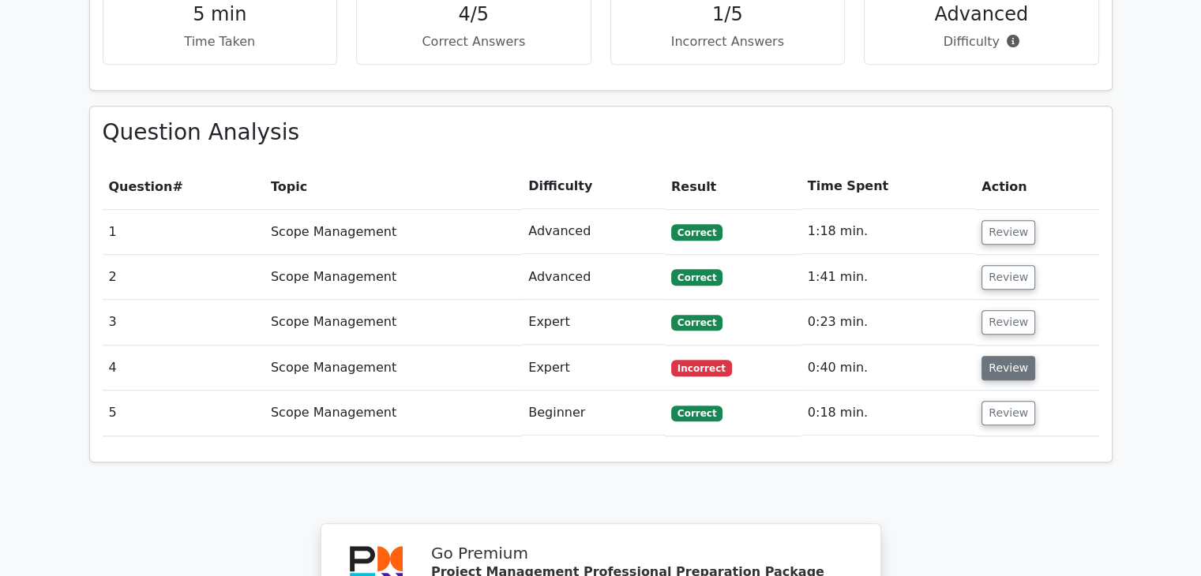
click at [1011, 356] on button "Review" at bounding box center [1009, 368] width 54 height 24
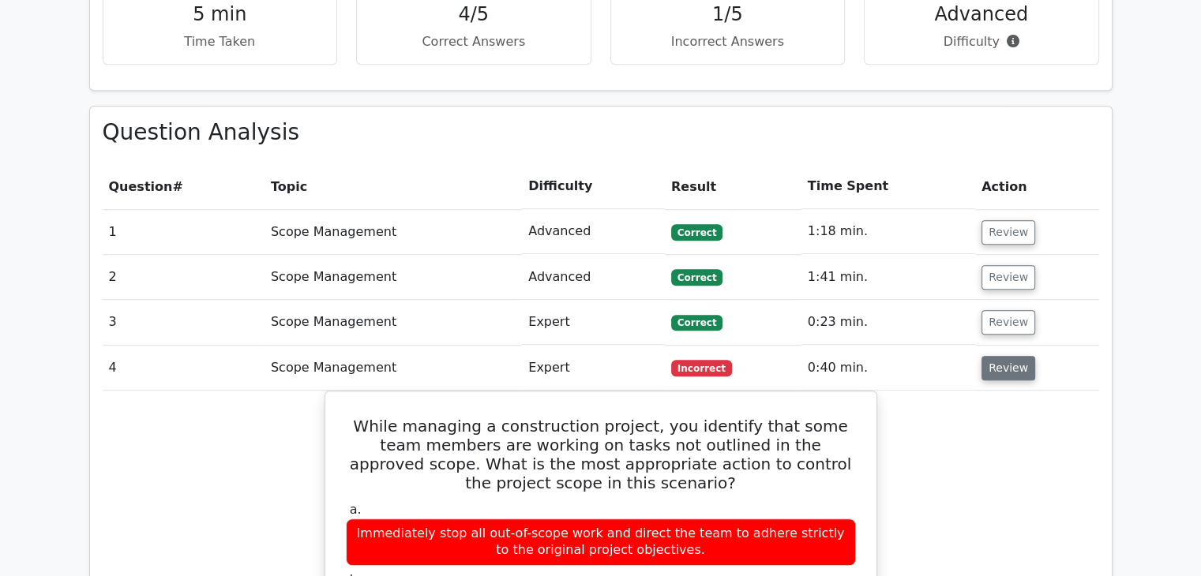
click at [1011, 356] on button "Review" at bounding box center [1009, 368] width 54 height 24
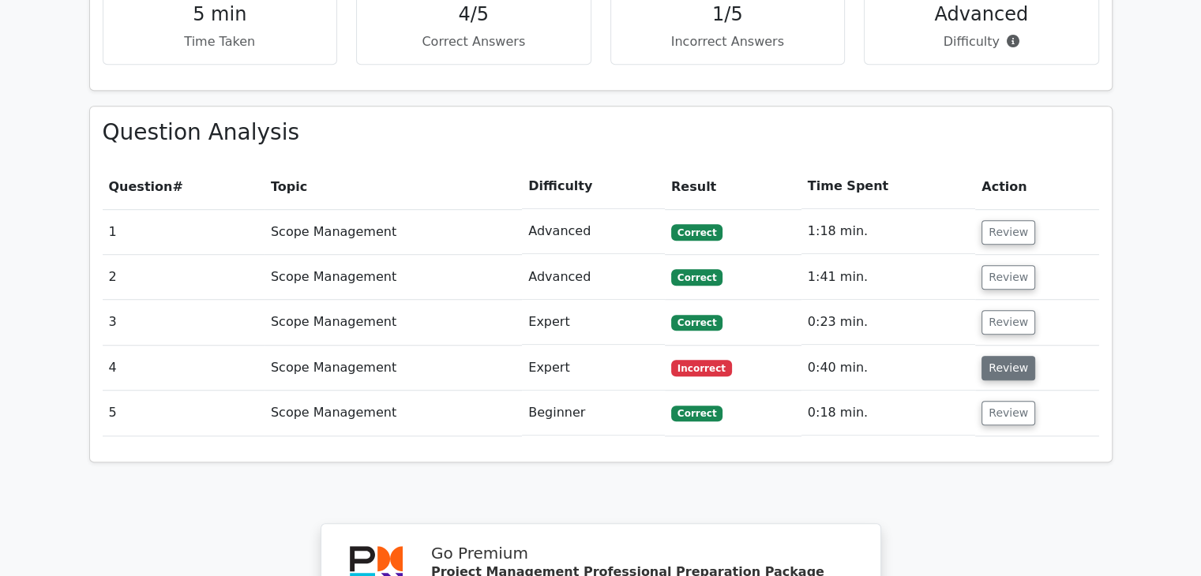
click at [1011, 356] on button "Review" at bounding box center [1009, 368] width 54 height 24
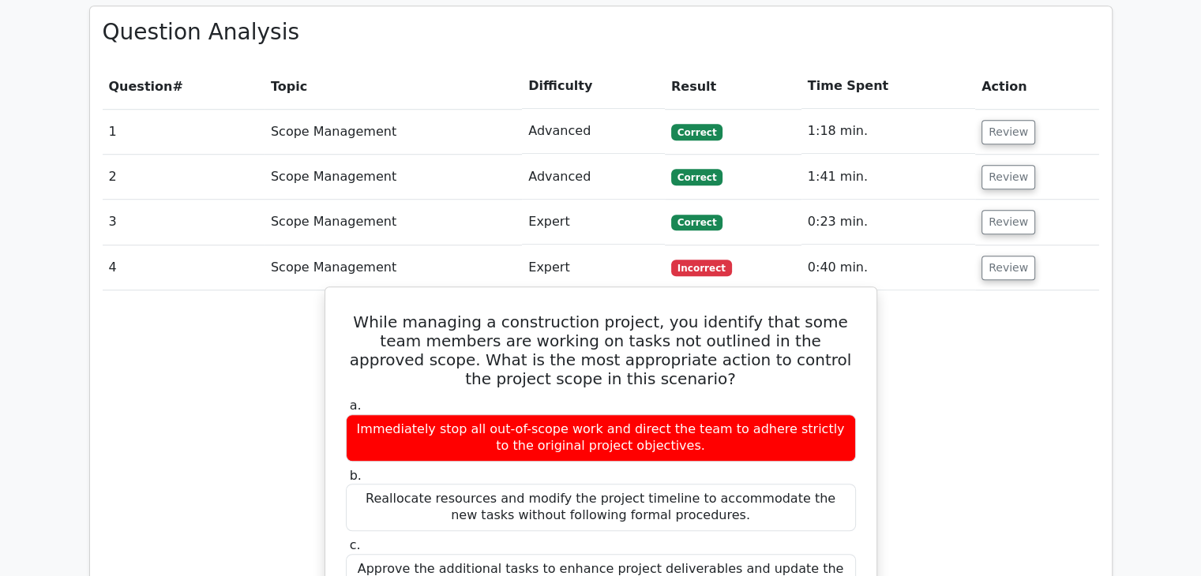
scroll to position [1132, 0]
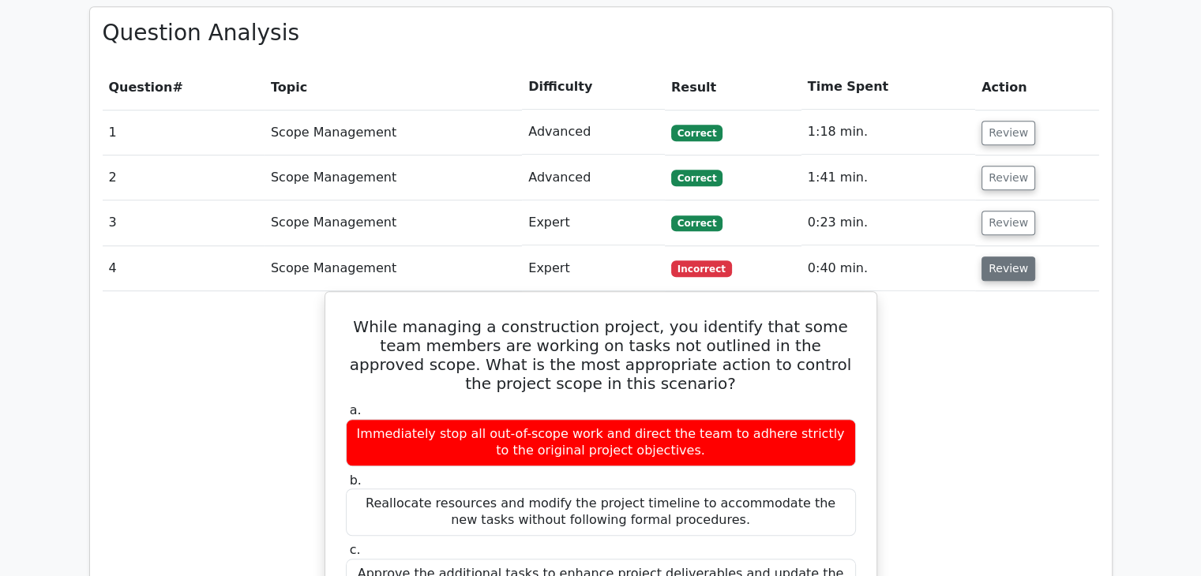
click at [1017, 257] on button "Review" at bounding box center [1009, 269] width 54 height 24
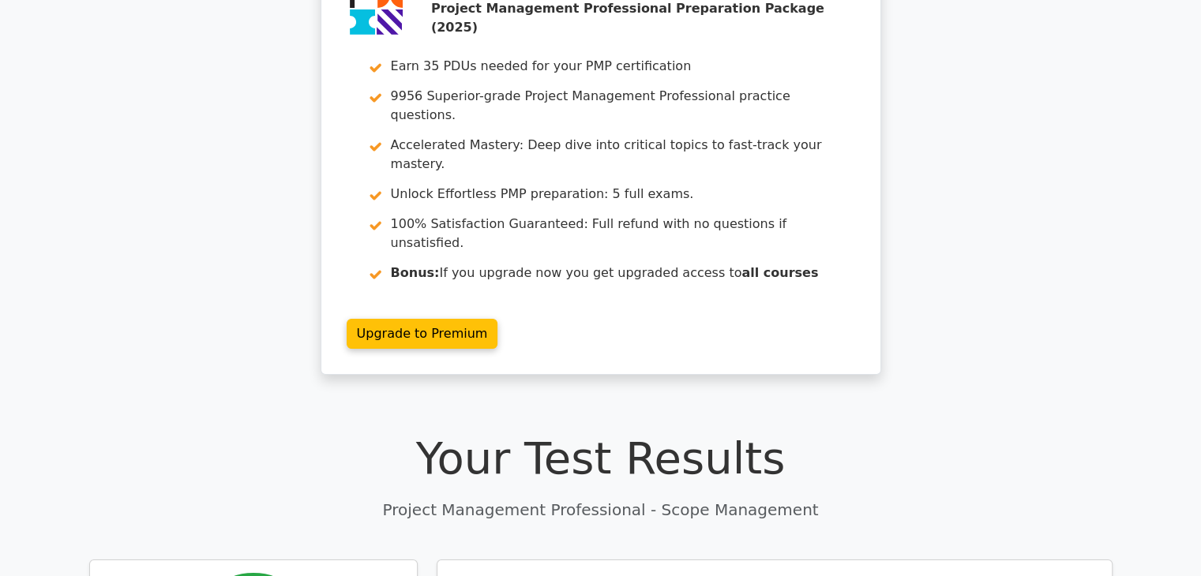
scroll to position [0, 0]
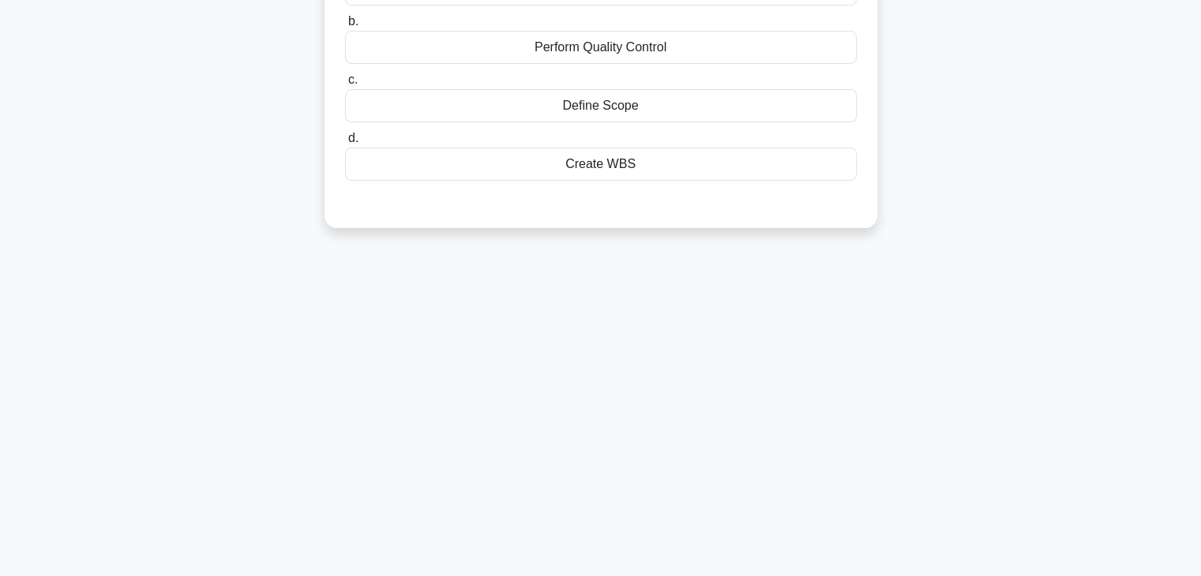
scroll to position [277, 0]
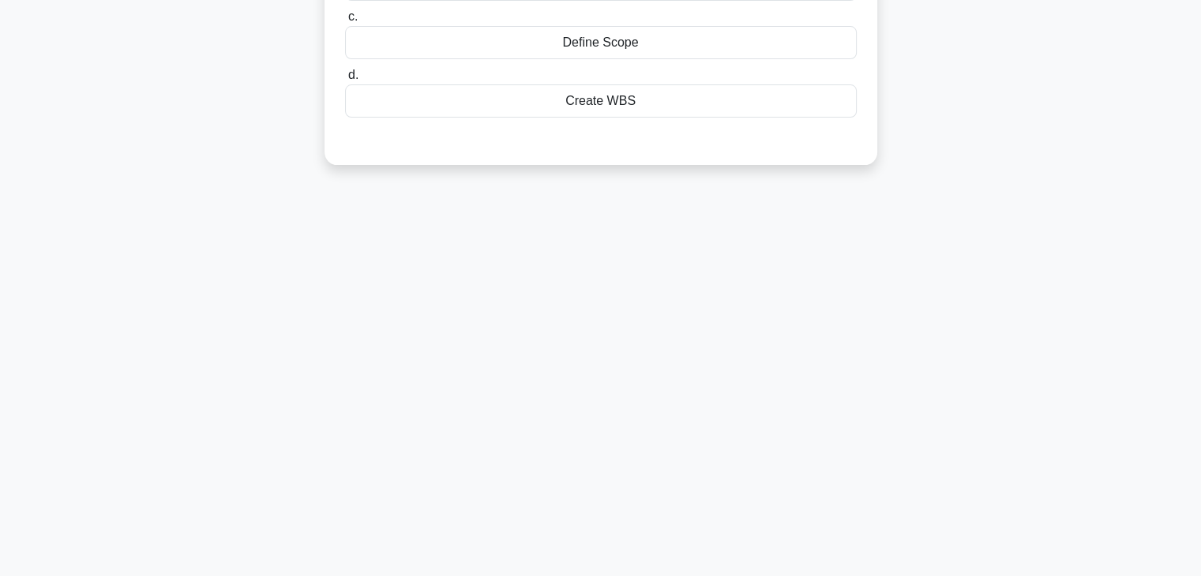
drag, startPoint x: 0, startPoint y: 0, endPoint x: 785, endPoint y: 444, distance: 901.8
drag, startPoint x: 785, startPoint y: 444, endPoint x: 502, endPoint y: 246, distance: 344.8
drag, startPoint x: 502, startPoint y: 246, endPoint x: 223, endPoint y: 246, distance: 279.6
click at [223, 246] on div "4:55 Stop PMP - Scope Management Intermediate 1/5 Which of the following is NOT…" at bounding box center [601, 175] width 1042 height 790
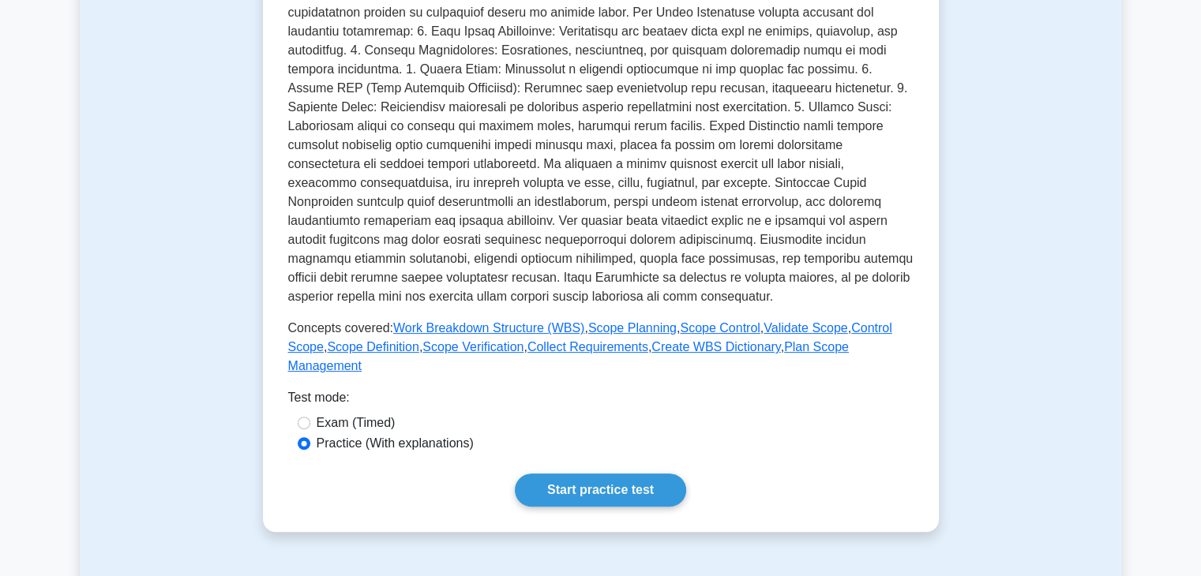
scroll to position [420, 0]
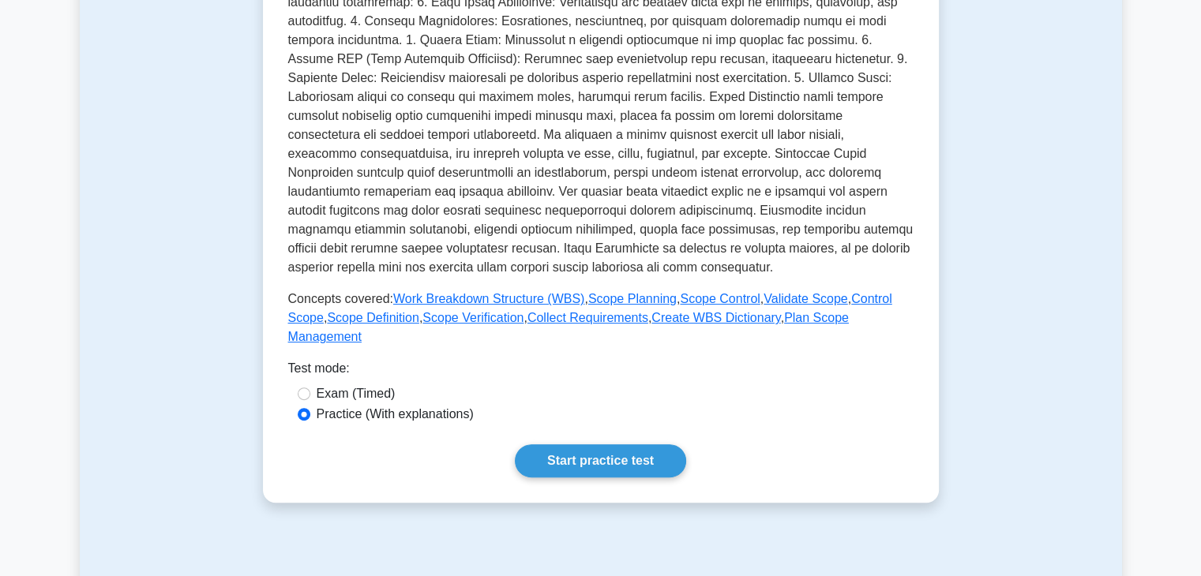
click at [329, 385] on label "Exam (Timed)" at bounding box center [356, 394] width 79 height 19
click at [310, 388] on input "Exam (Timed)" at bounding box center [304, 394] width 13 height 13
radio input "true"
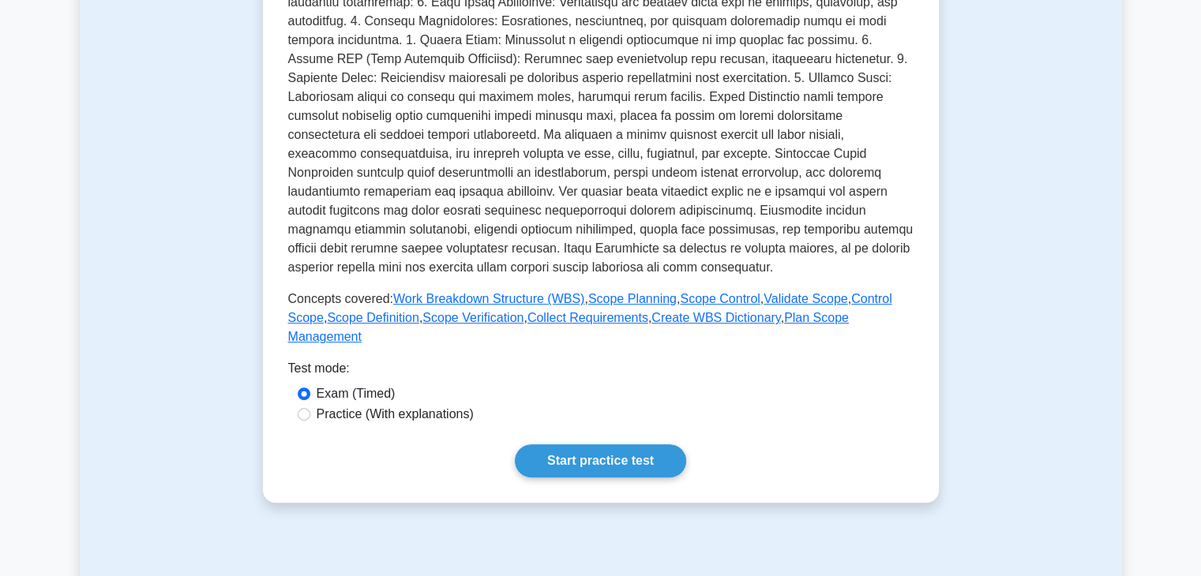
scroll to position [0, 0]
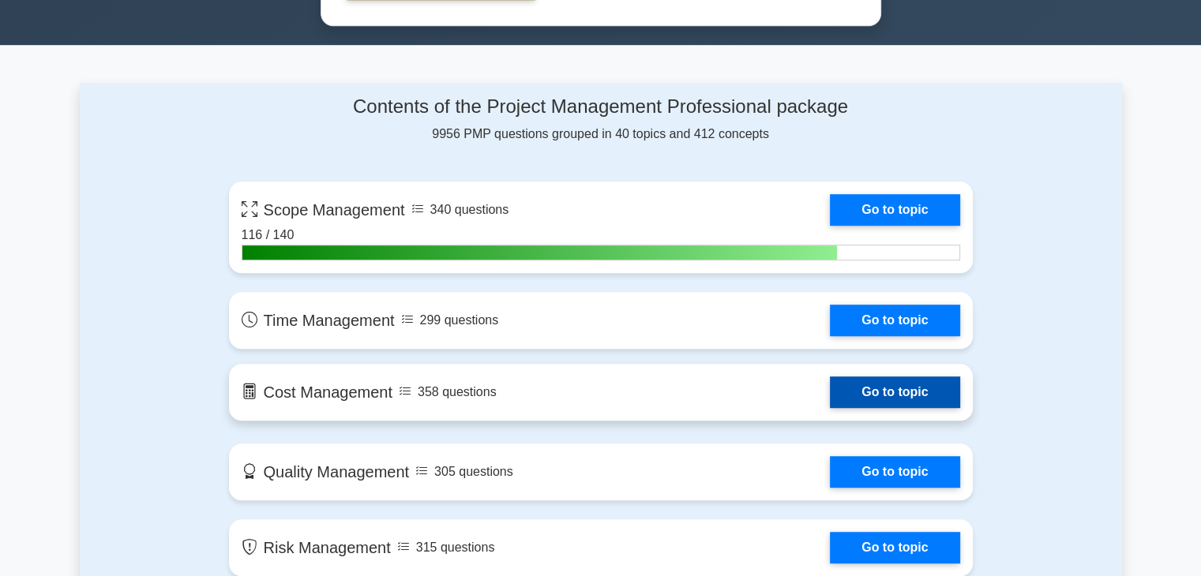
scroll to position [975, 0]
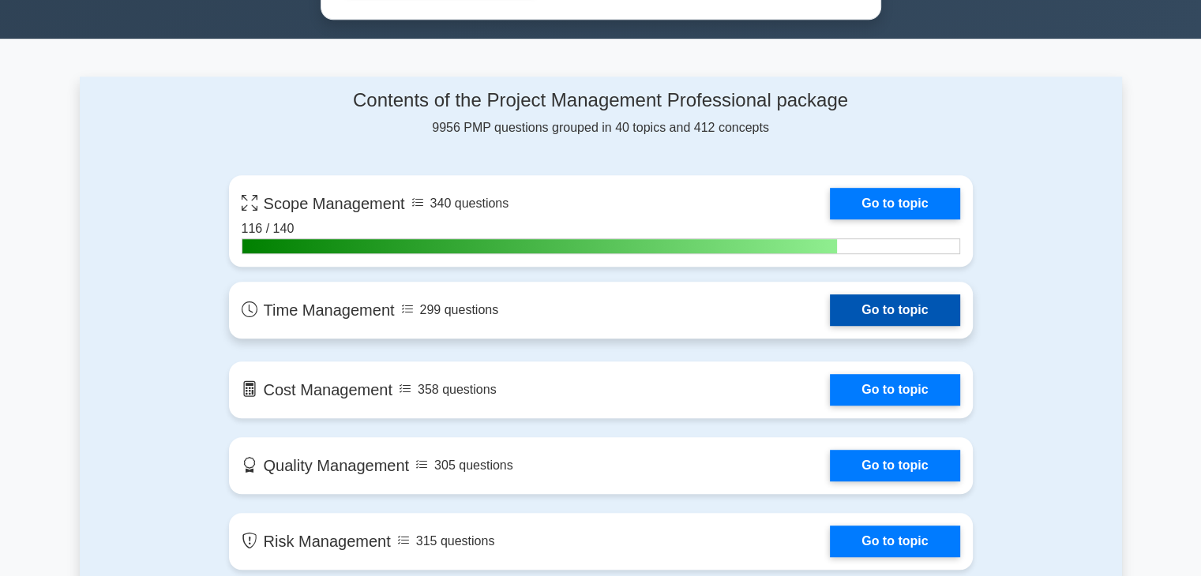
click at [830, 313] on link "Go to topic" at bounding box center [895, 311] width 130 height 32
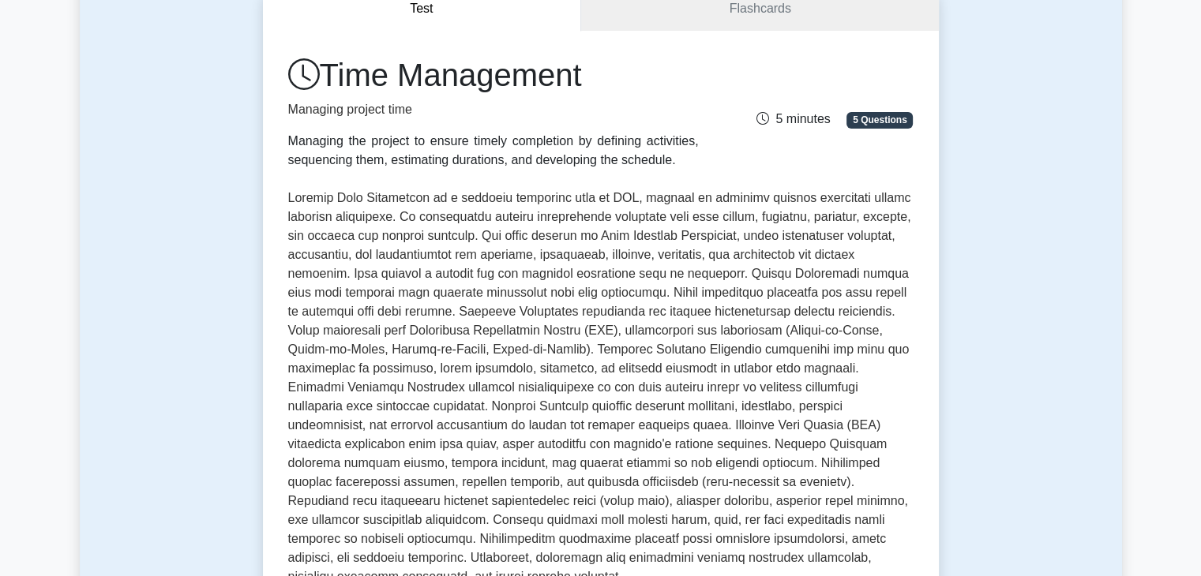
scroll to position [192, 0]
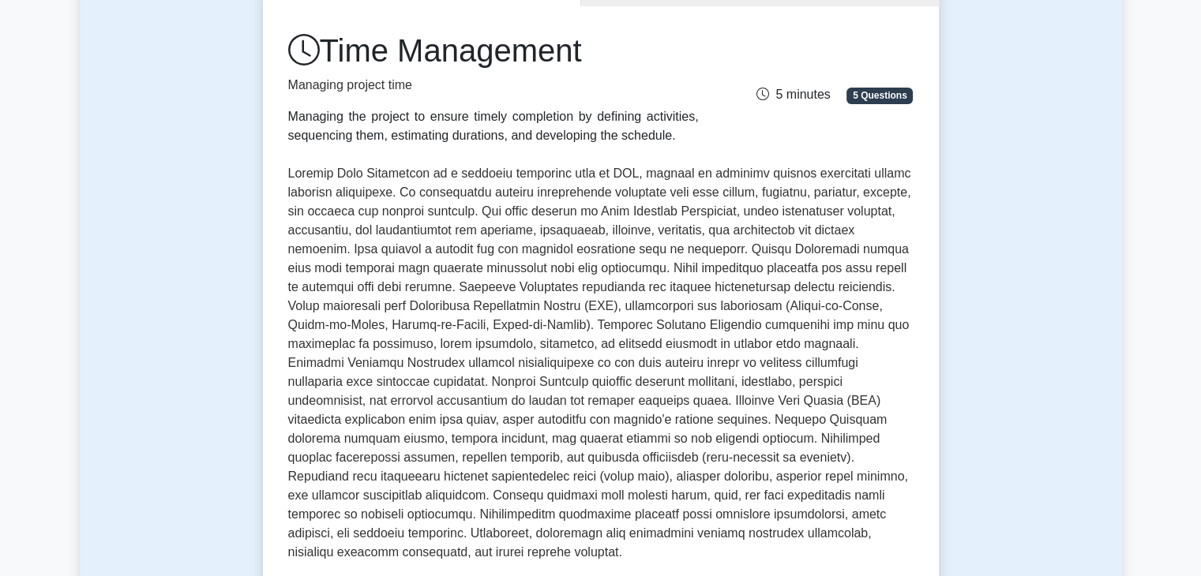
click at [654, 254] on p at bounding box center [600, 363] width 625 height 398
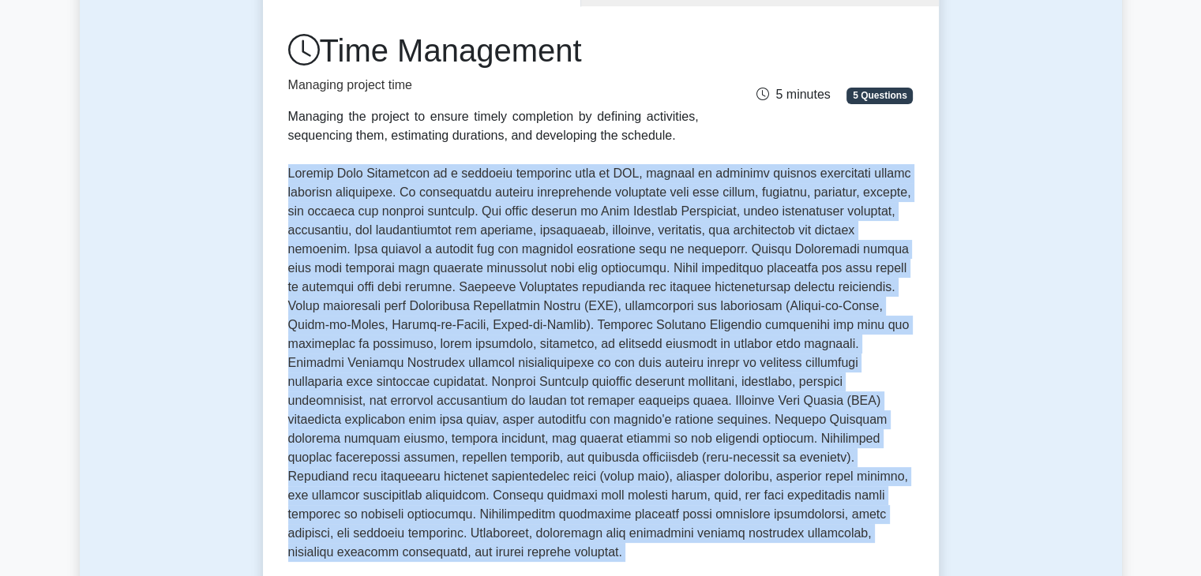
click at [654, 254] on p at bounding box center [600, 363] width 625 height 398
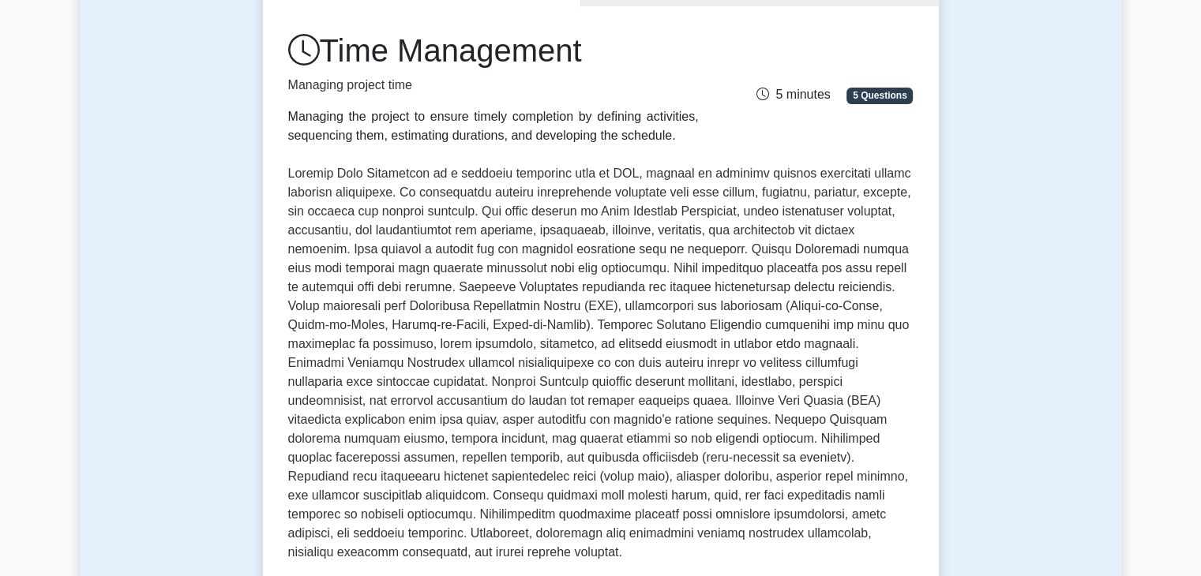
click at [654, 254] on p at bounding box center [600, 363] width 625 height 398
drag, startPoint x: 466, startPoint y: 311, endPoint x: 697, endPoint y: 301, distance: 231.6
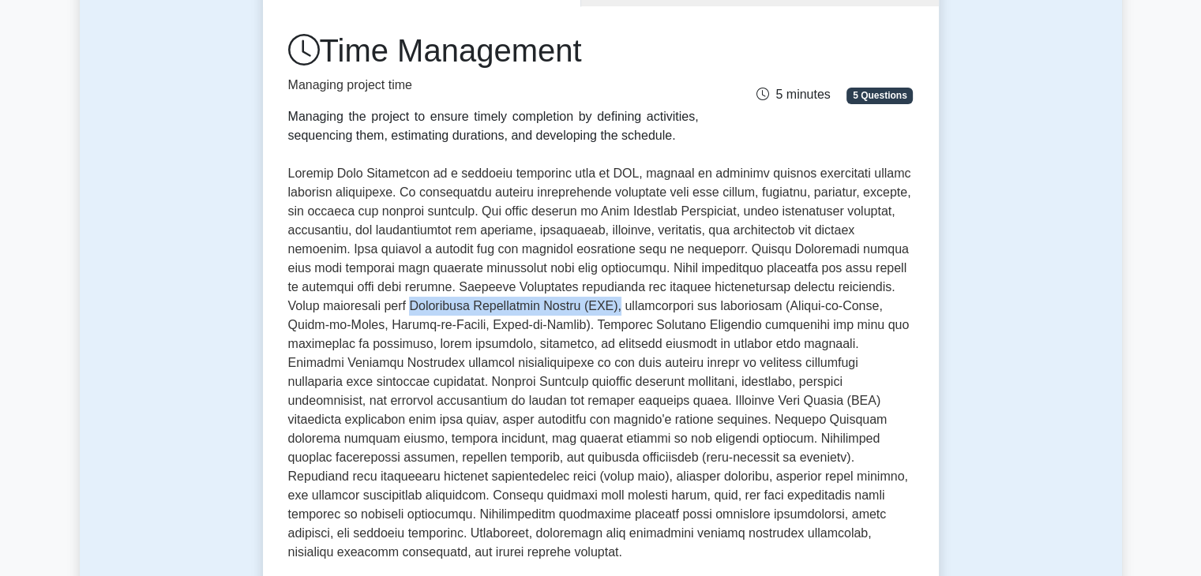
click at [697, 301] on p at bounding box center [600, 363] width 625 height 398
copy p "Precedence Diagramming Method (PDM),"
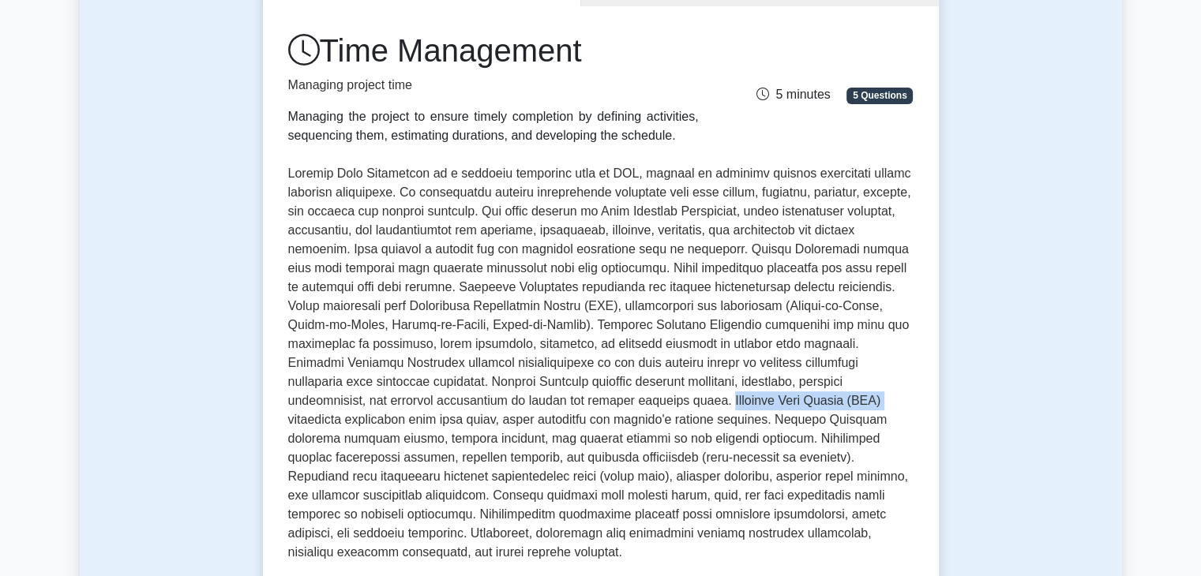
drag, startPoint x: 618, startPoint y: 406, endPoint x: 768, endPoint y: 400, distance: 150.1
click at [768, 400] on p at bounding box center [600, 363] width 625 height 398
copy p "Critical Path Method (CPM)"
